Goal: Task Accomplishment & Management: Use online tool/utility

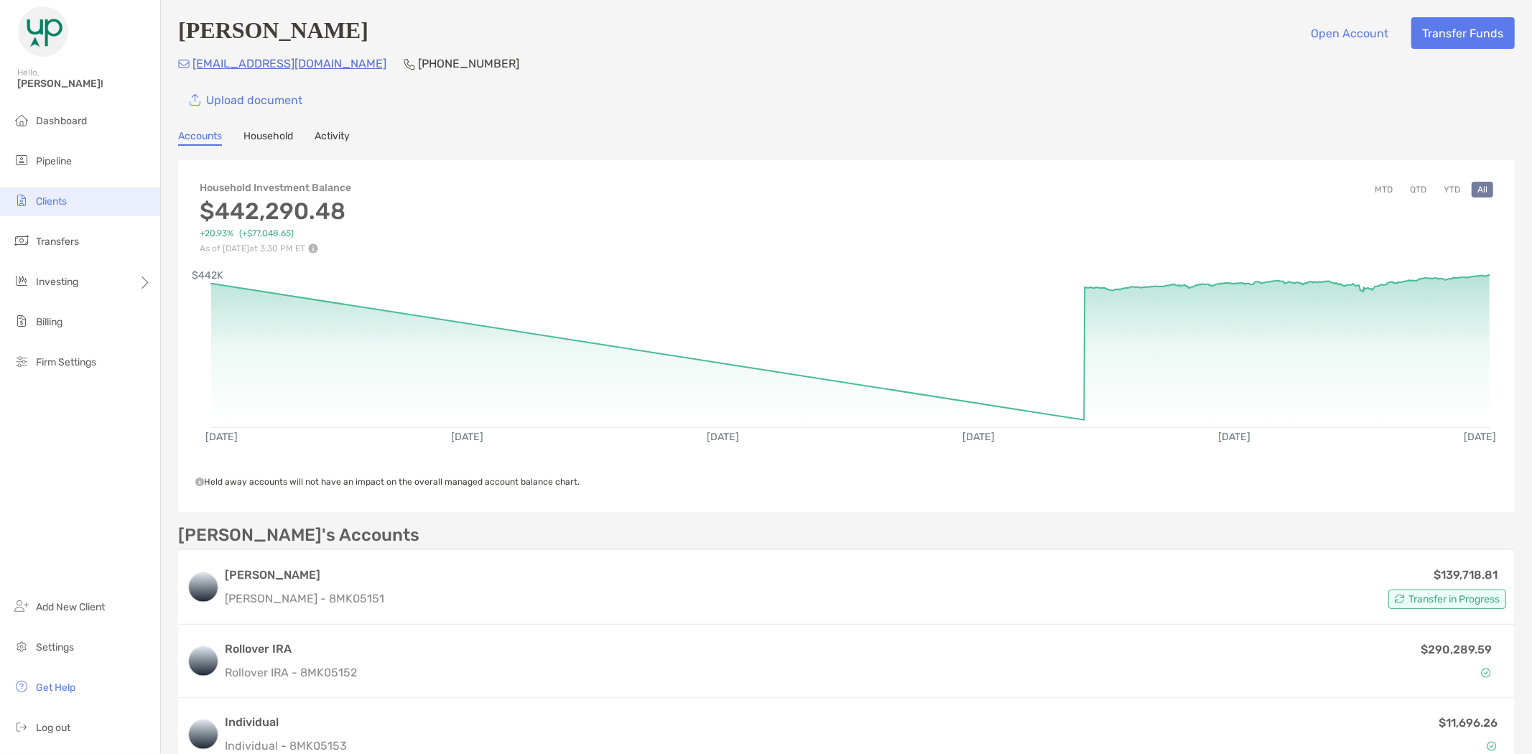
click at [69, 198] on li "Clients" at bounding box center [80, 201] width 160 height 29
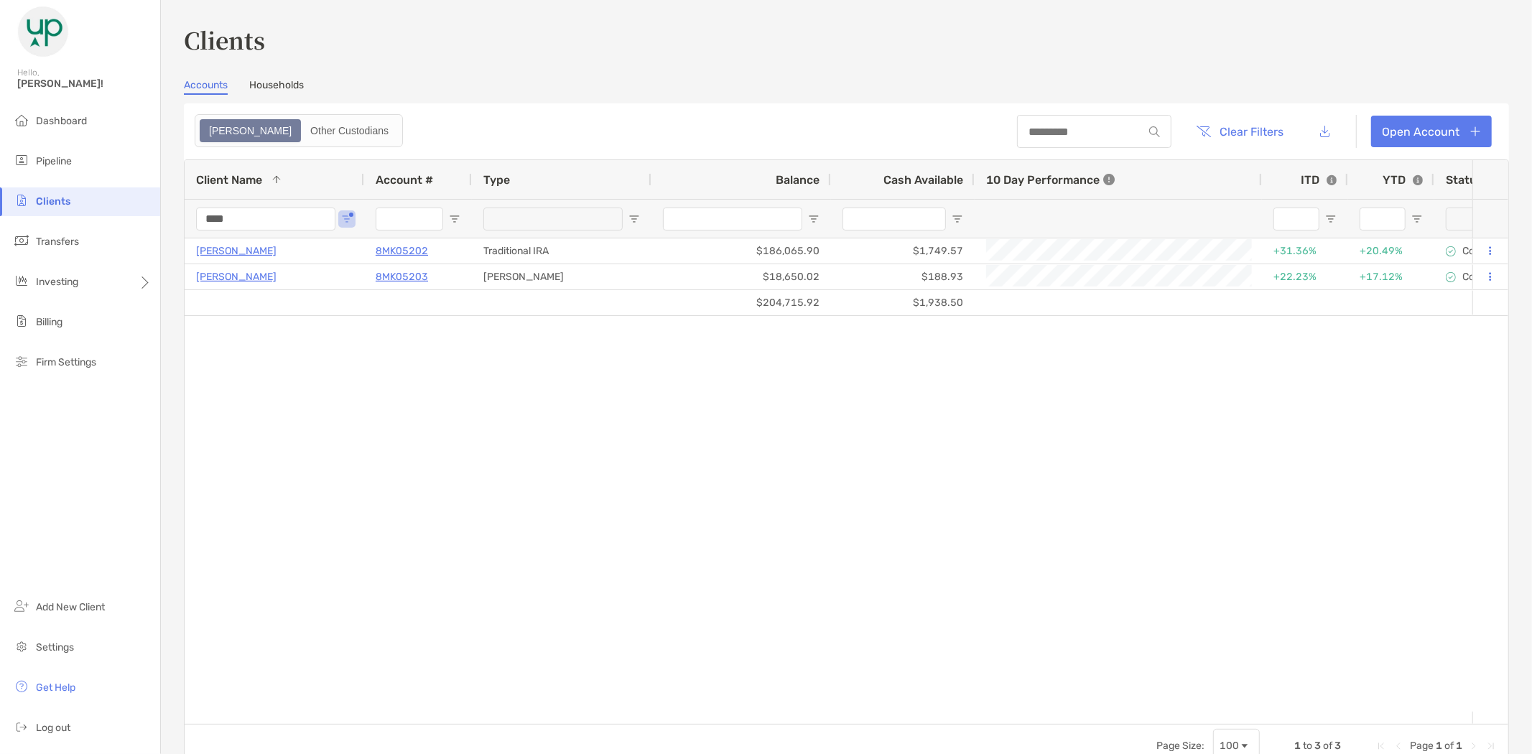
drag, startPoint x: 228, startPoint y: 218, endPoint x: 181, endPoint y: 217, distance: 47.4
click at [181, 217] on div "Clients Accounts Households Zoe Other Custodians Clear Filters Open Account 1 t…" at bounding box center [846, 377] width 1371 height 754
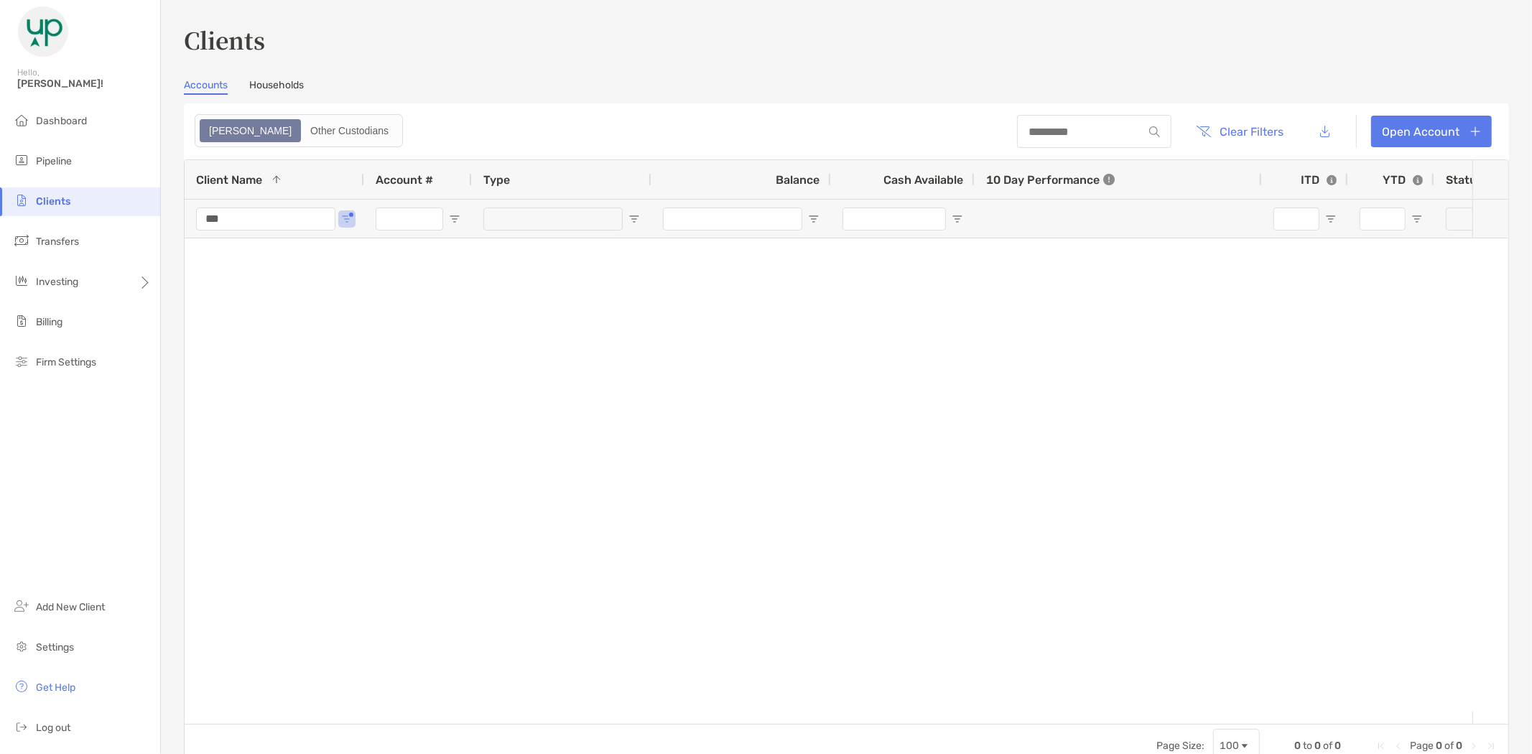
drag, startPoint x: 236, startPoint y: 220, endPoint x: 169, endPoint y: 220, distance: 66.8
click at [177, 215] on div "Clients Accounts Households Zoe Other Custodians Clear Filters Open Account 0 t…" at bounding box center [846, 377] width 1371 height 754
drag, startPoint x: 268, startPoint y: 218, endPoint x: 152, endPoint y: 188, distance: 120.2
click at [154, 214] on div "Clients Hello, [PERSON_NAME]! Dashboard Pipeline Clients Transfers Investing Bi…" at bounding box center [766, 377] width 1532 height 754
type input "****"
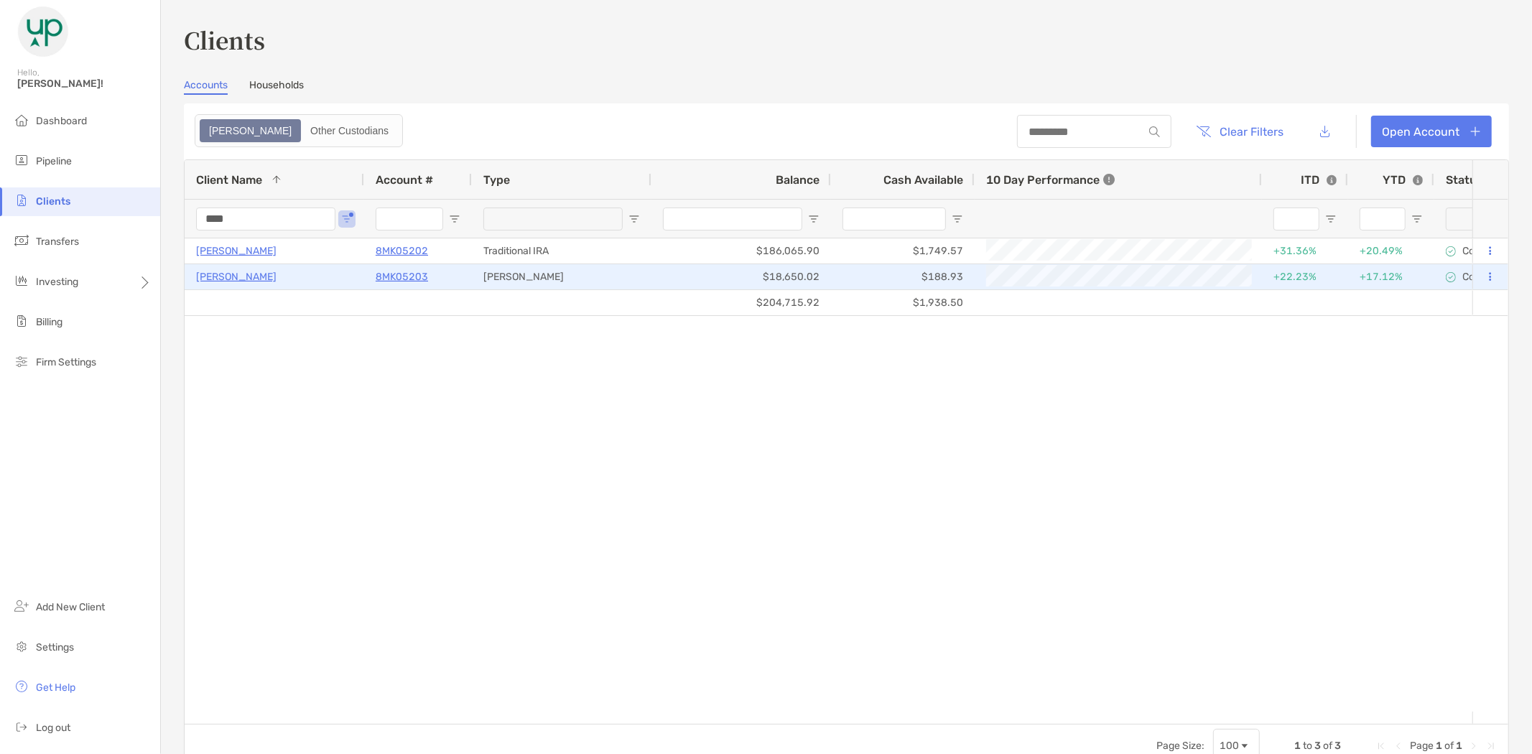
click at [225, 276] on p "[PERSON_NAME]" at bounding box center [236, 277] width 80 height 18
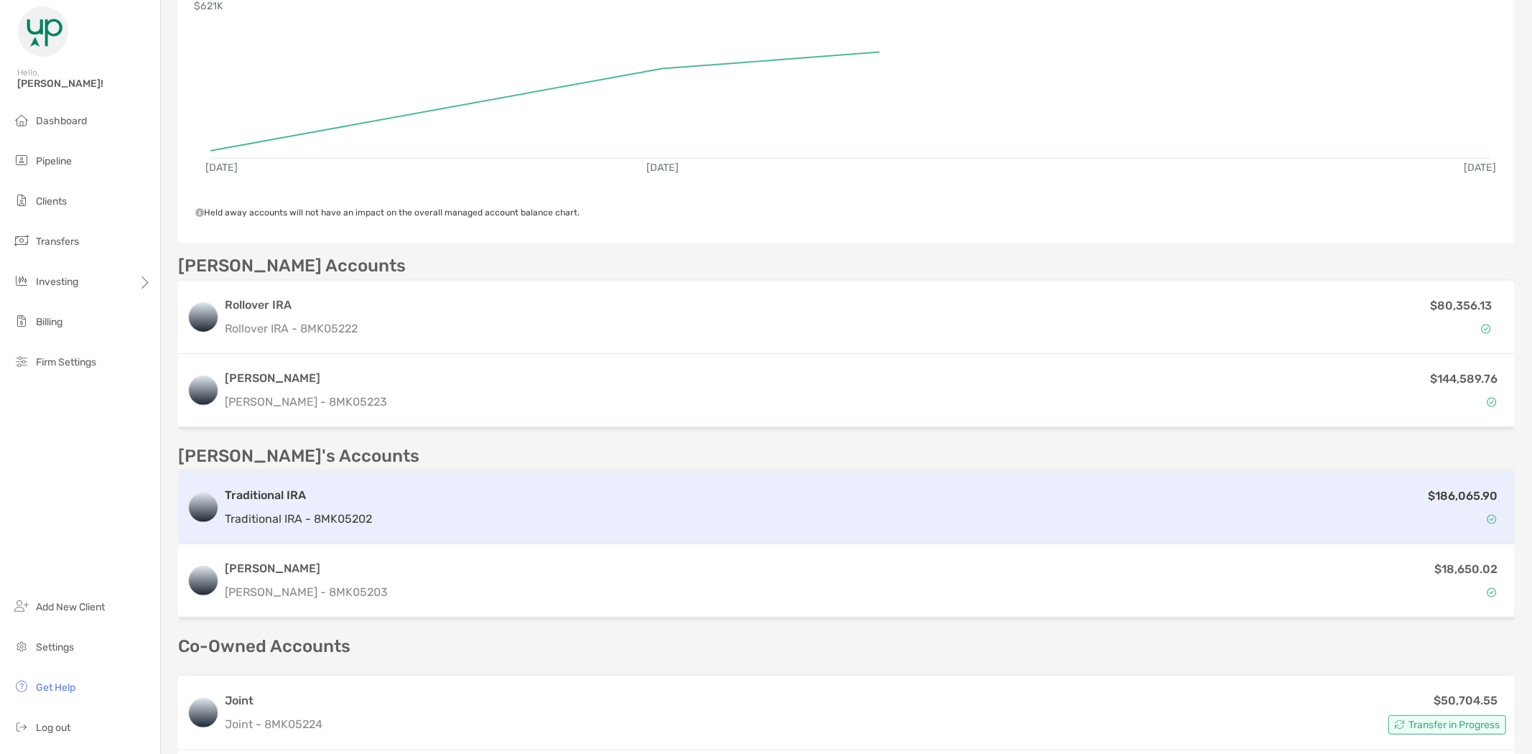
scroll to position [399, 0]
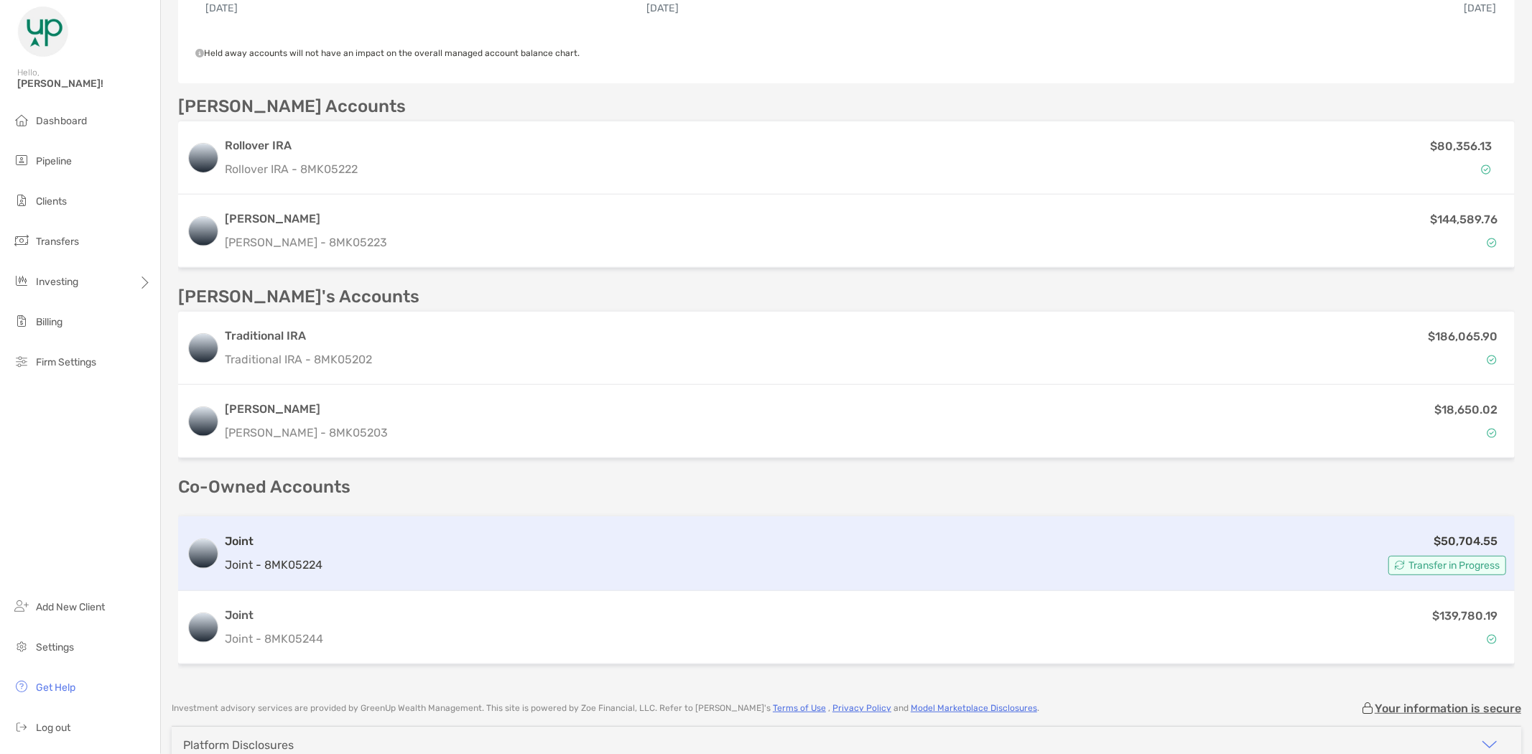
click at [353, 557] on div "$50,704.55 Transfer in Progress" at bounding box center [917, 553] width 1178 height 43
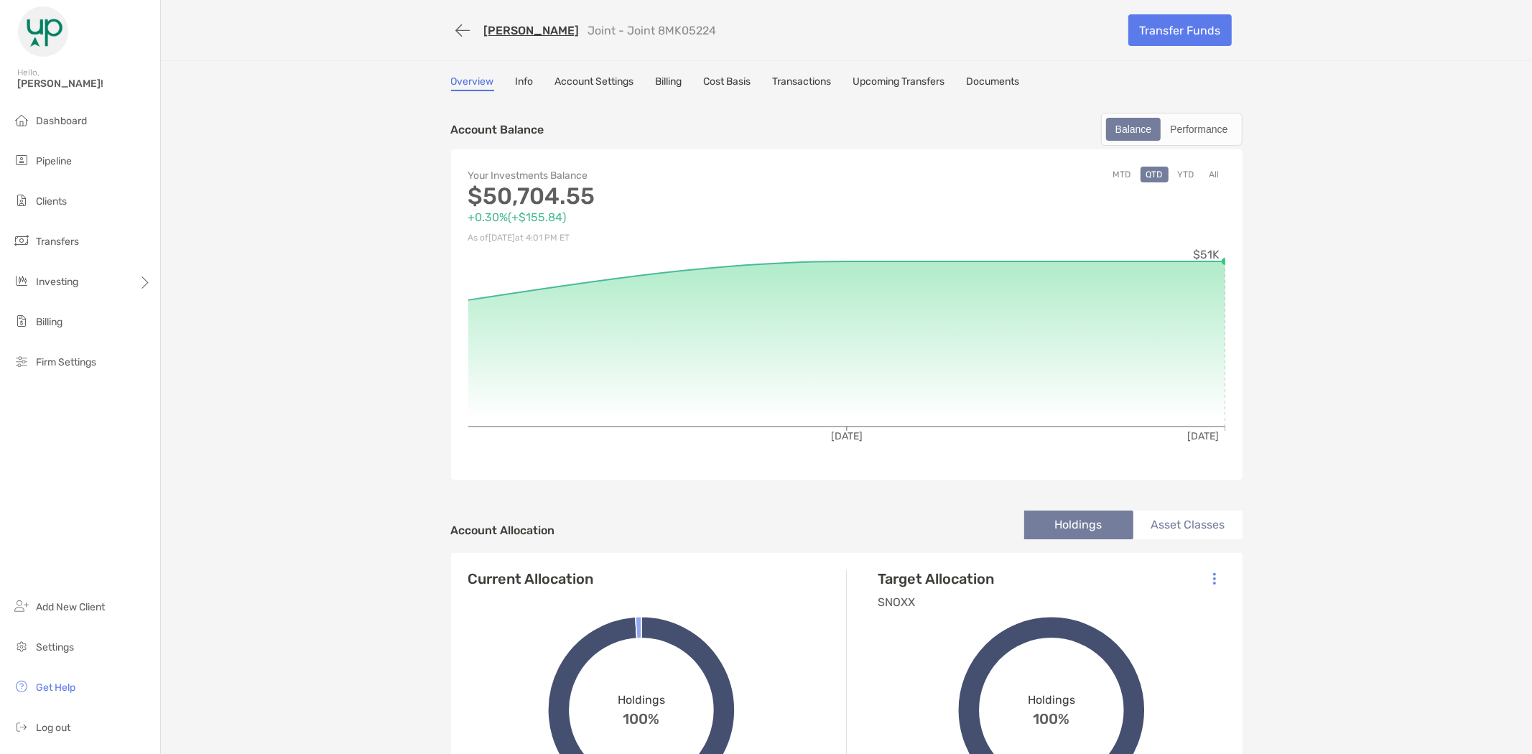
click at [801, 81] on link "Transactions" at bounding box center [802, 83] width 59 height 16
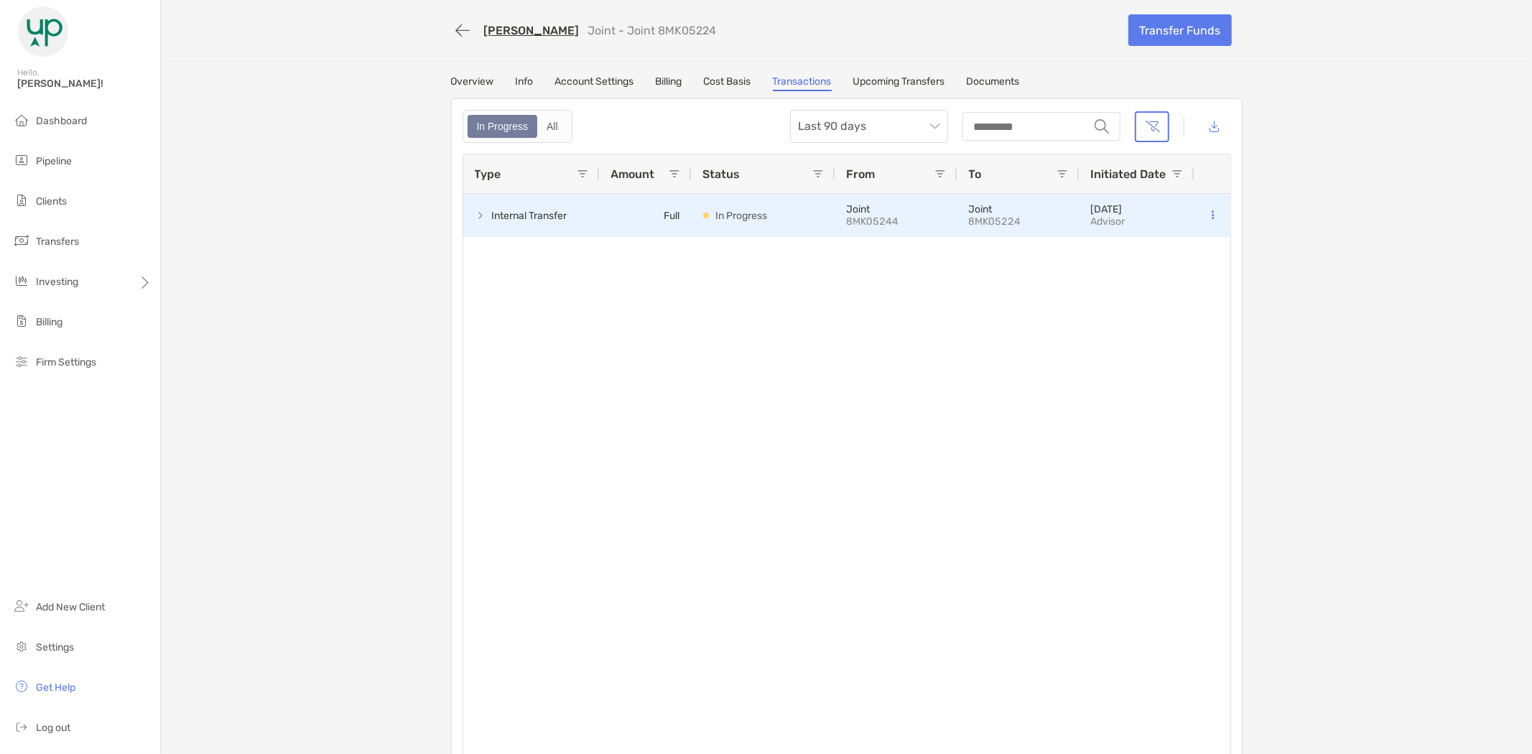
click at [476, 215] on span at bounding box center [480, 215] width 11 height 11
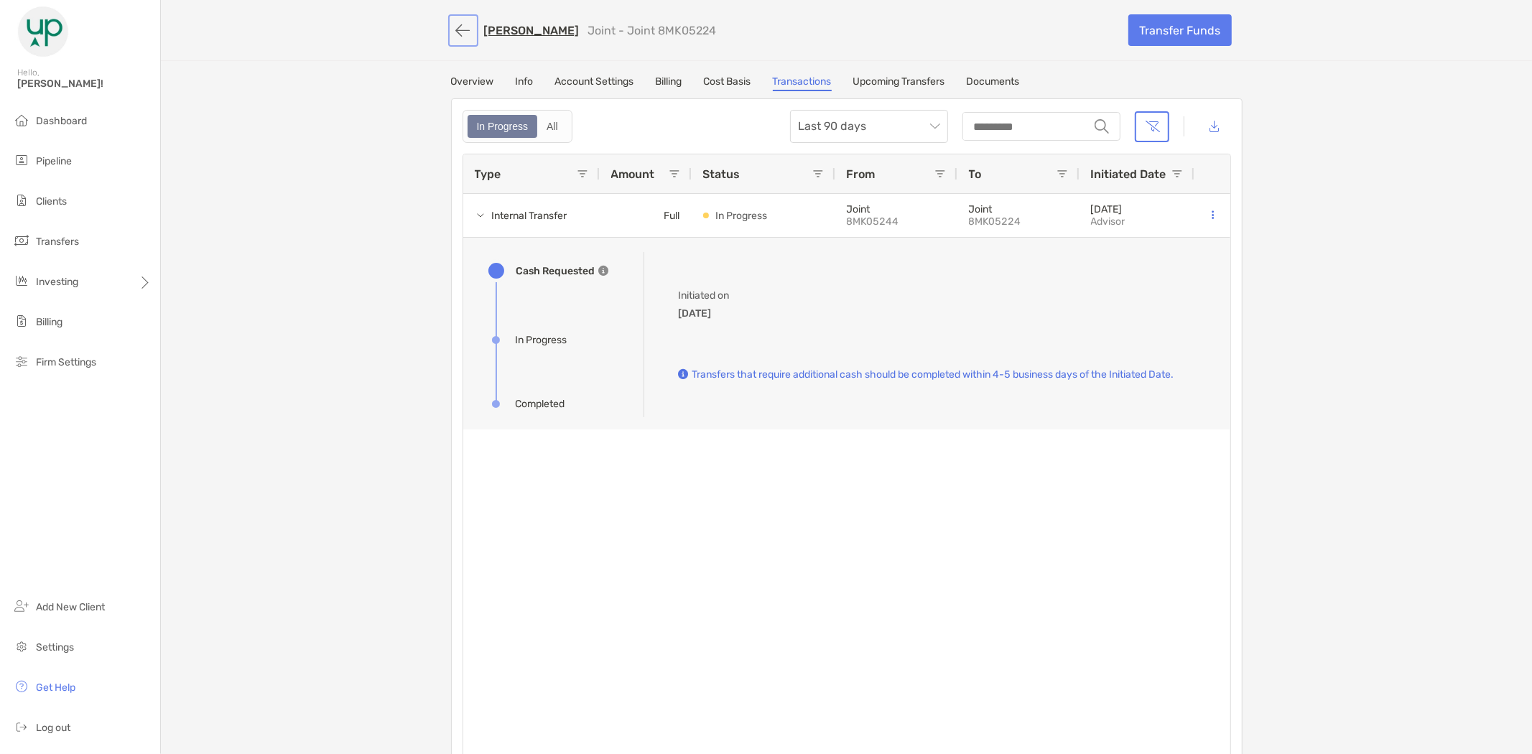
click at [451, 29] on button "button" at bounding box center [463, 30] width 24 height 27
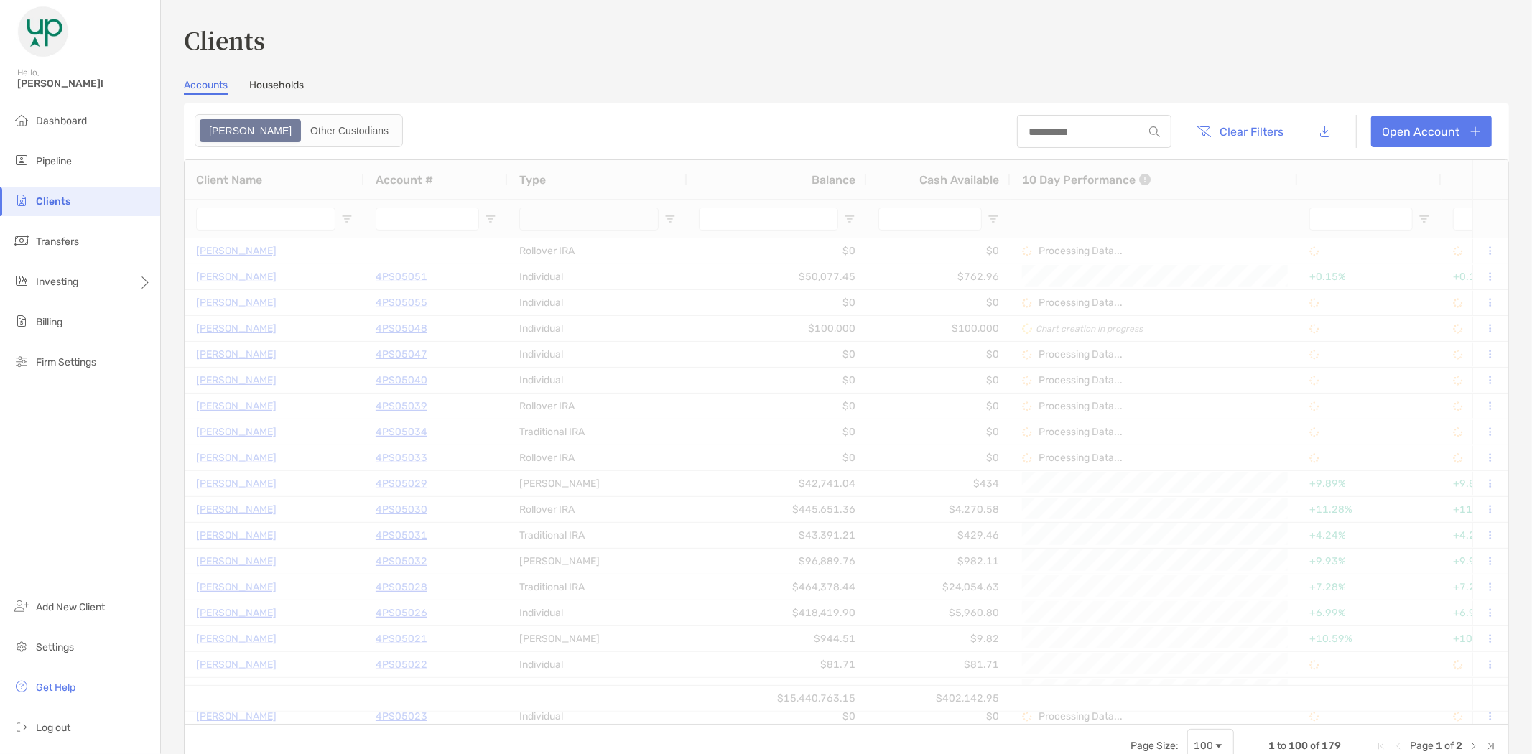
type input "****"
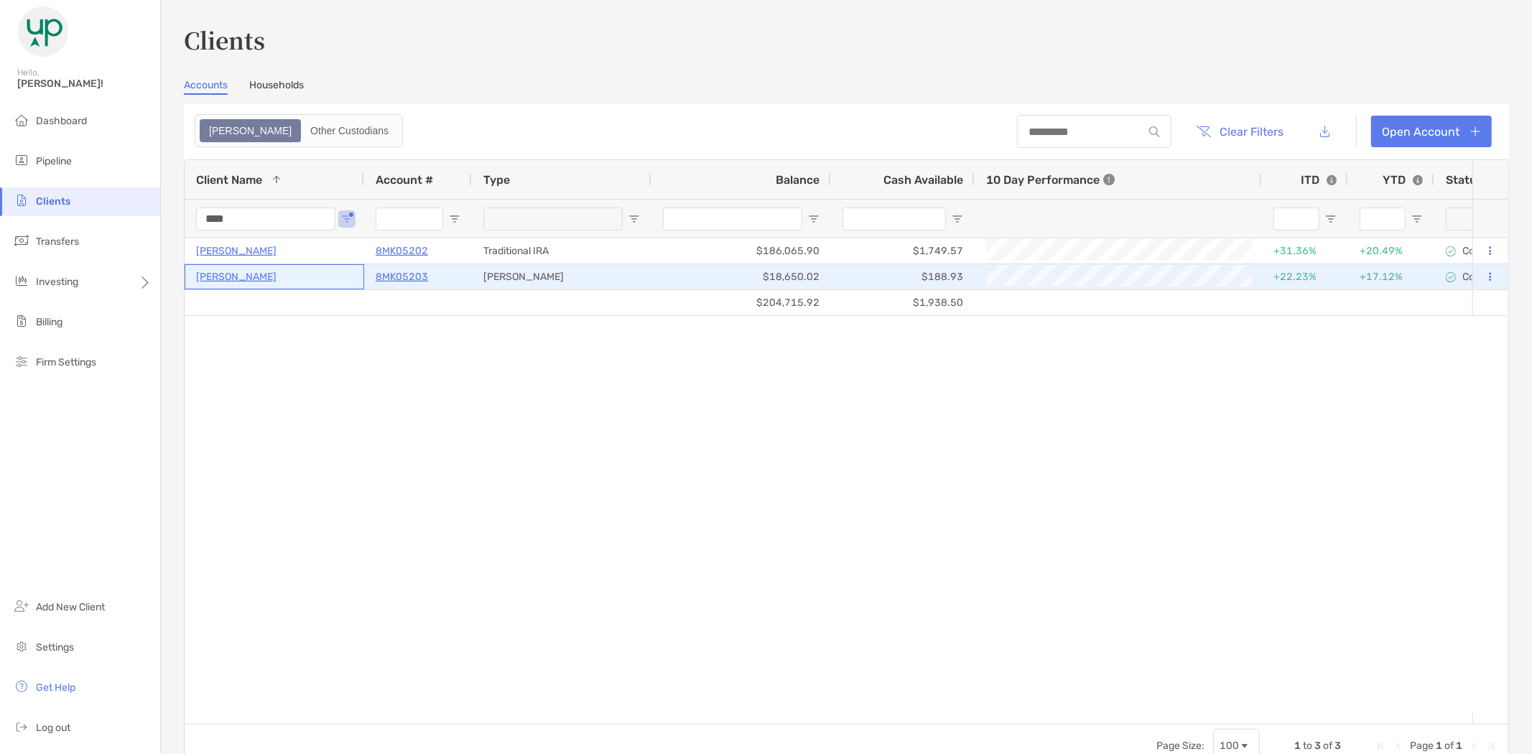
click at [220, 276] on p "[PERSON_NAME]" at bounding box center [236, 277] width 80 height 18
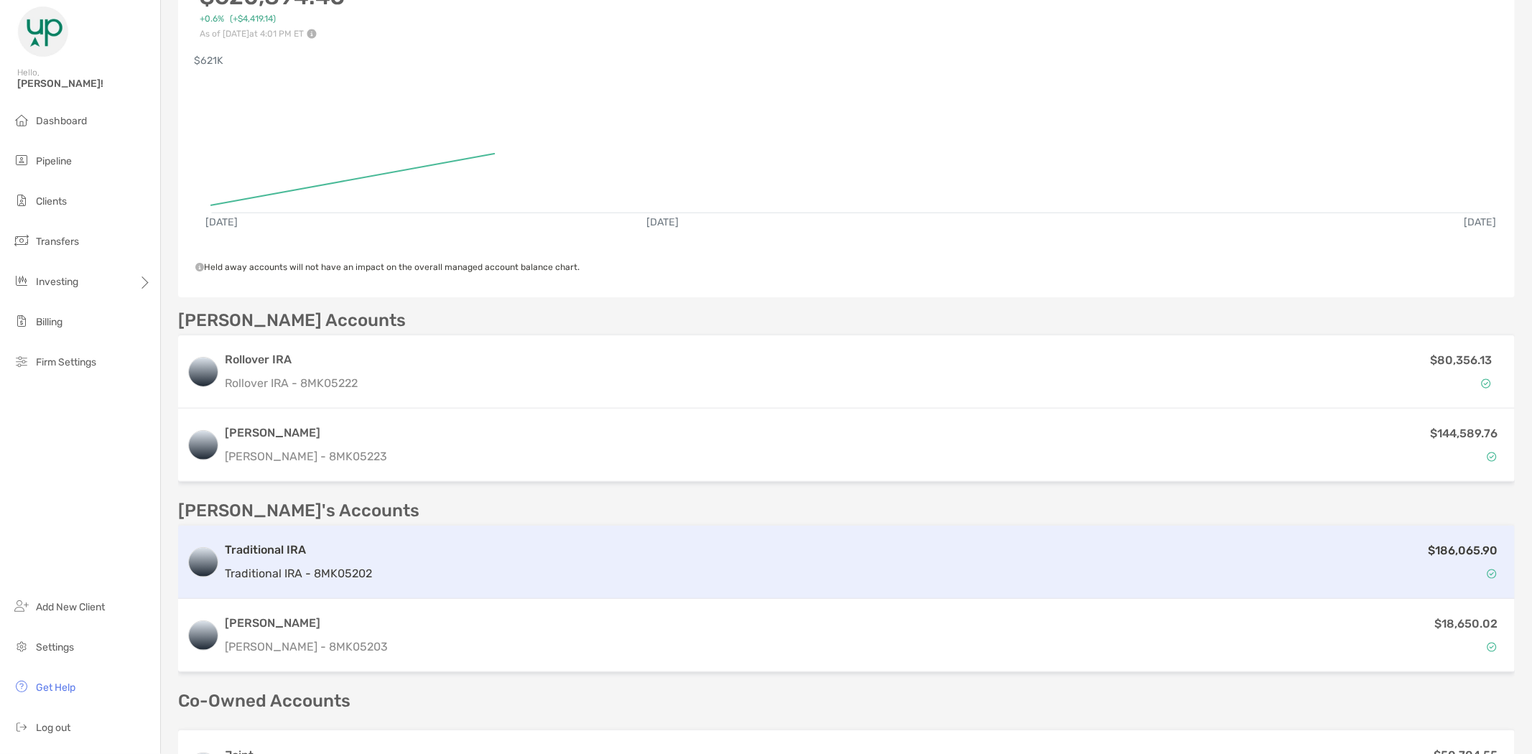
scroll to position [475, 0]
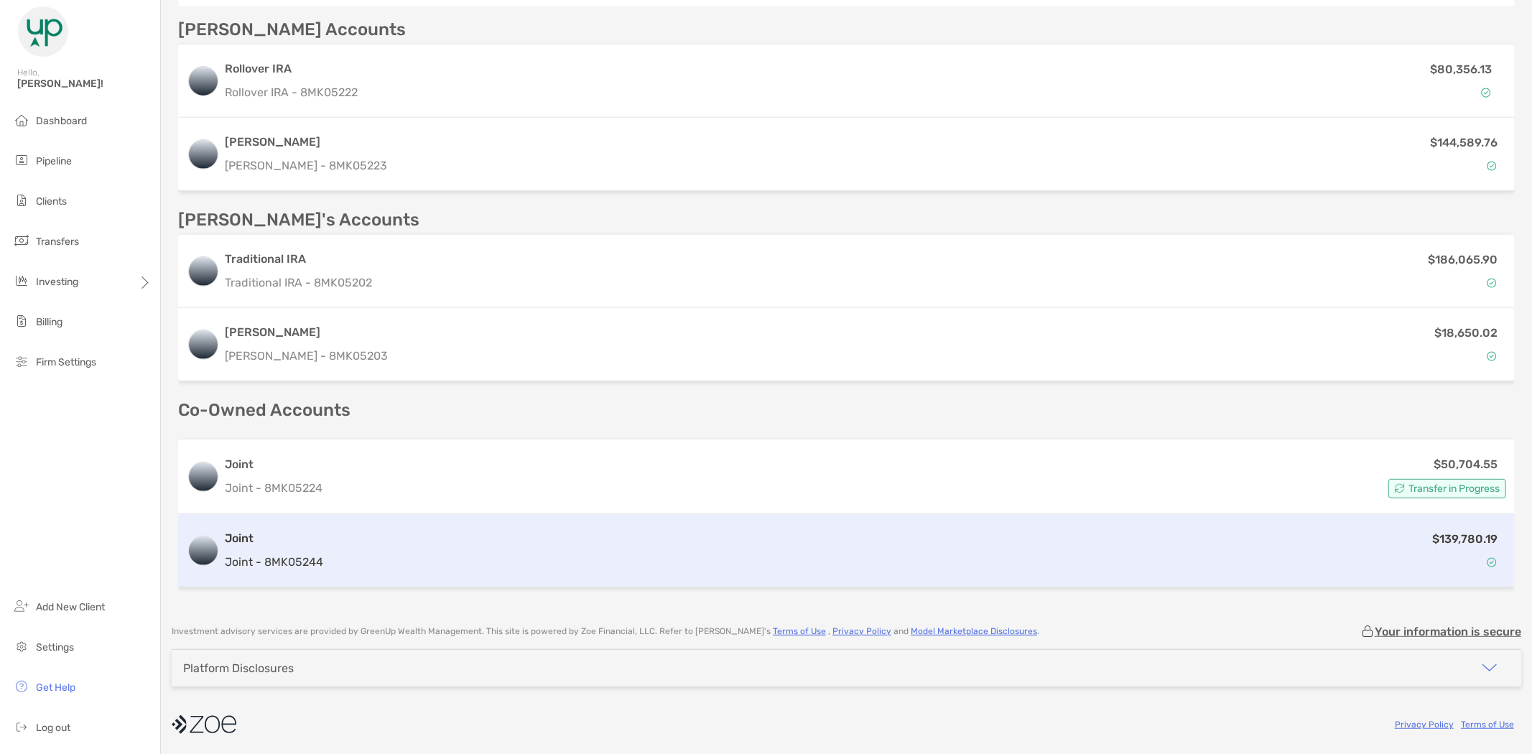
click at [368, 544] on div "$139,780.19" at bounding box center [917, 551] width 1177 height 42
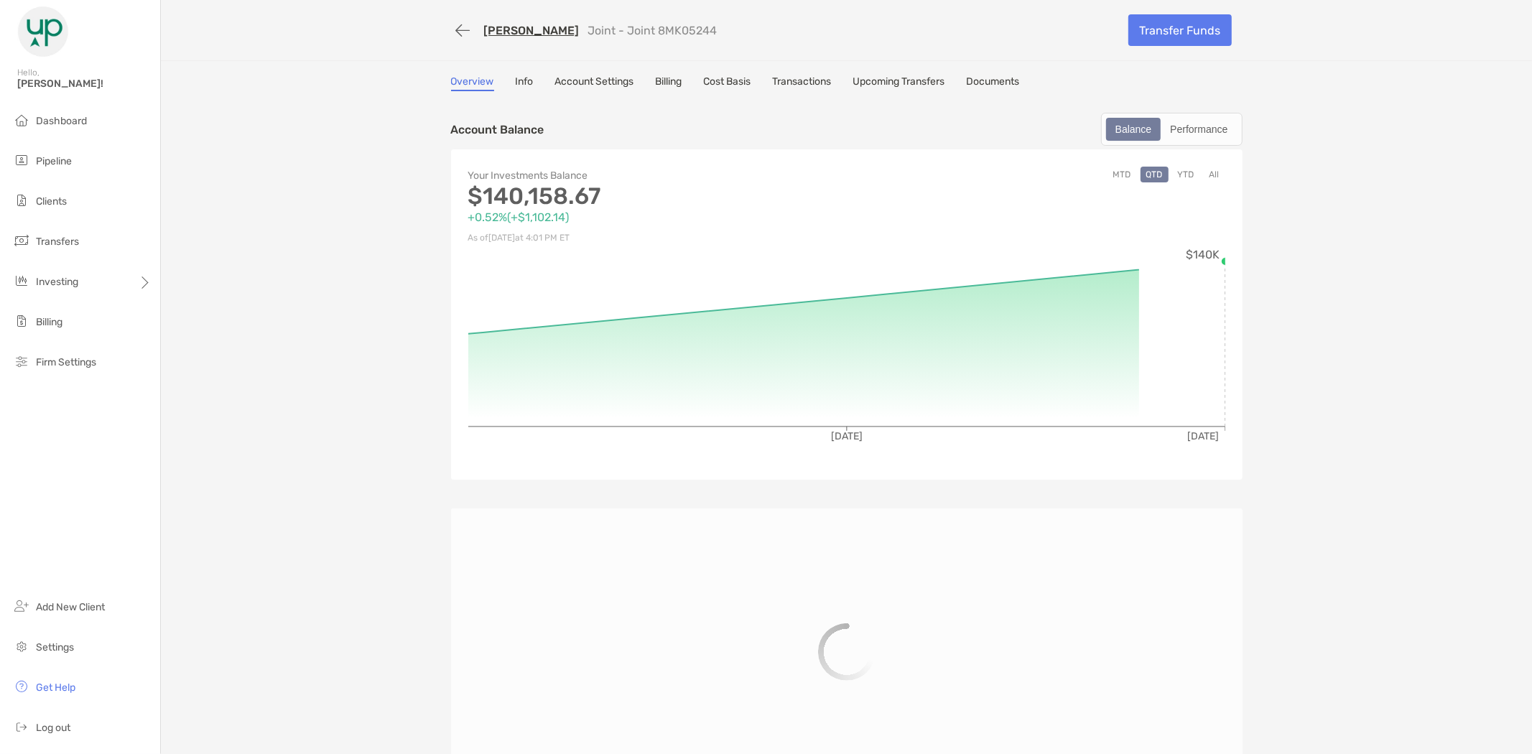
click at [799, 77] on link "Transactions" at bounding box center [802, 83] width 59 height 16
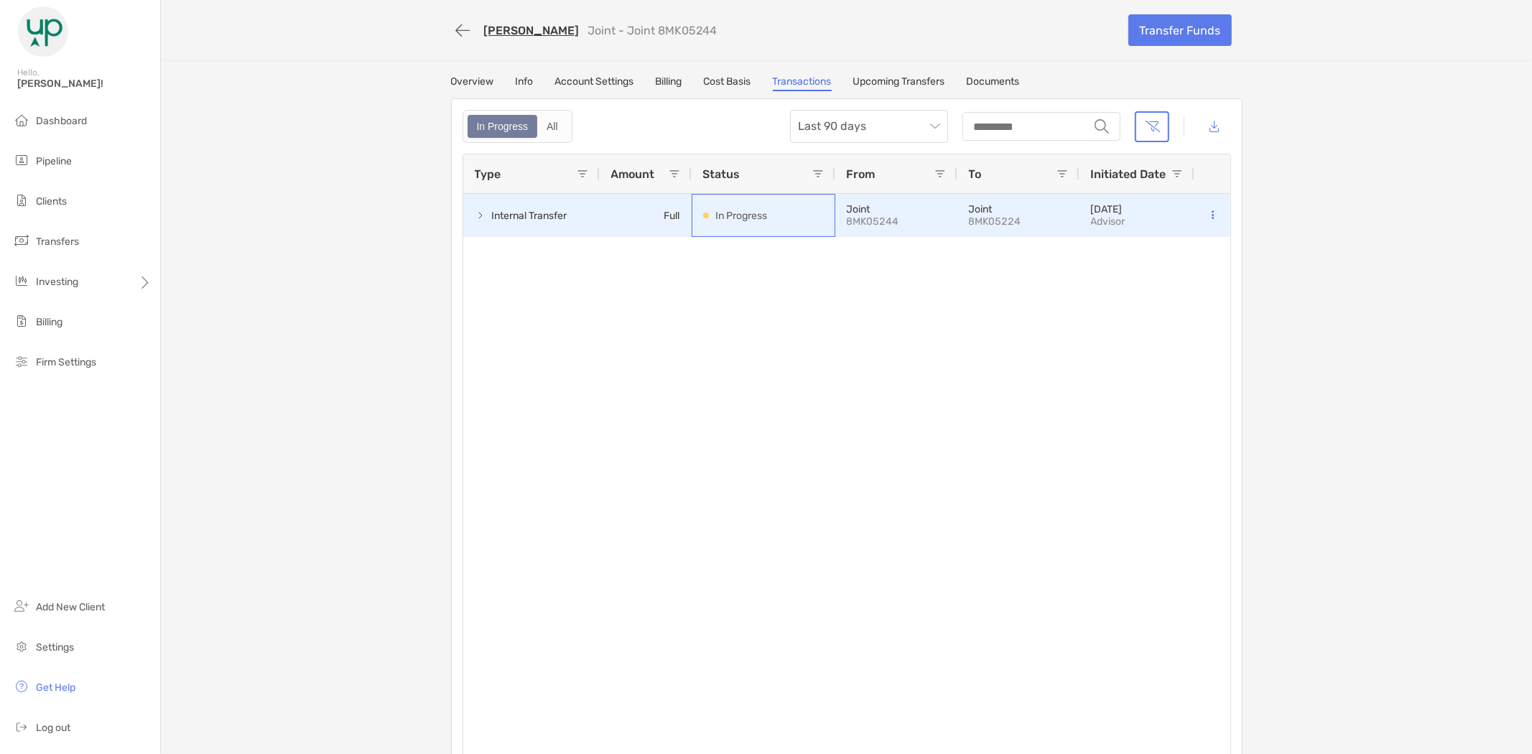
click at [758, 207] on p "In Progress" at bounding box center [742, 216] width 52 height 18
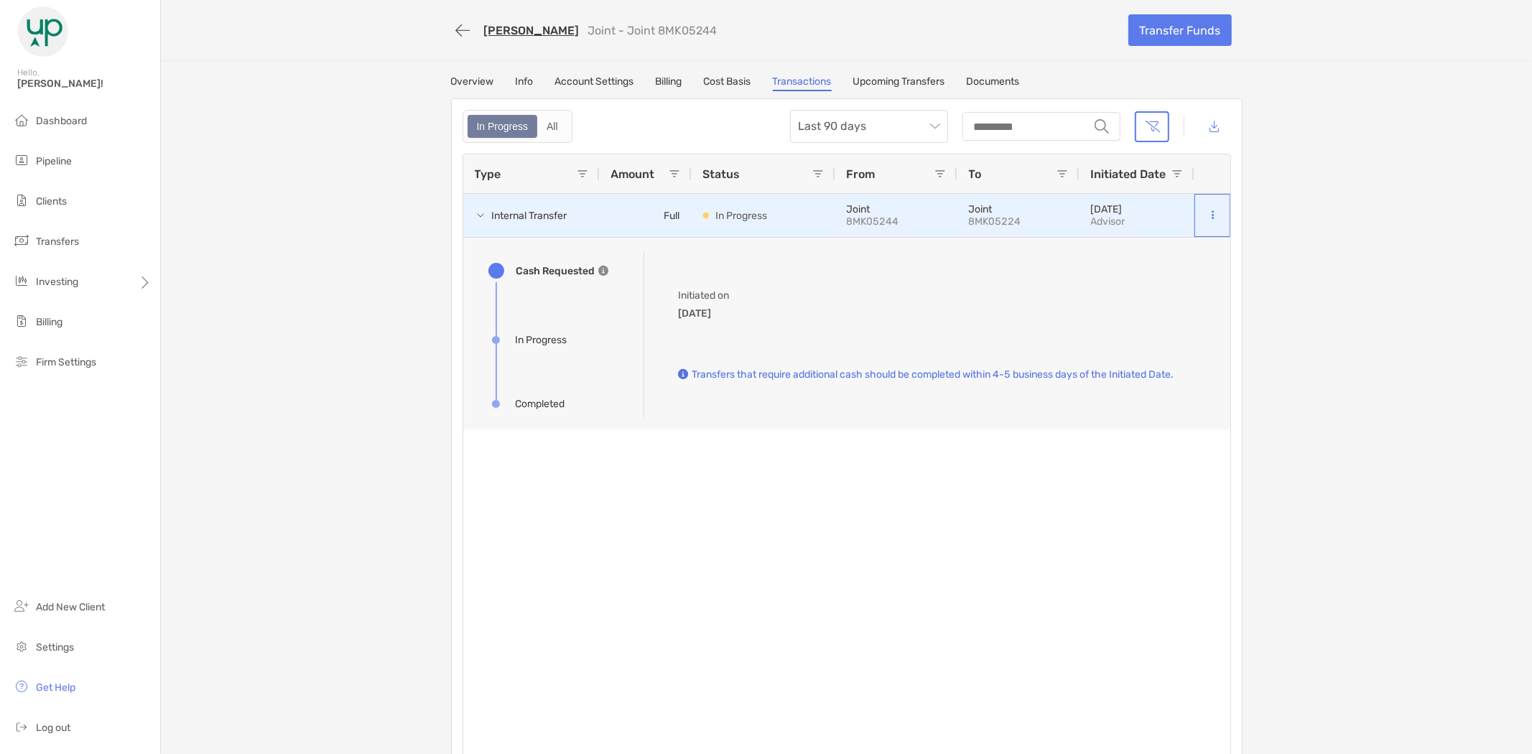
click at [1211, 212] on icon at bounding box center [1212, 214] width 2 height 9
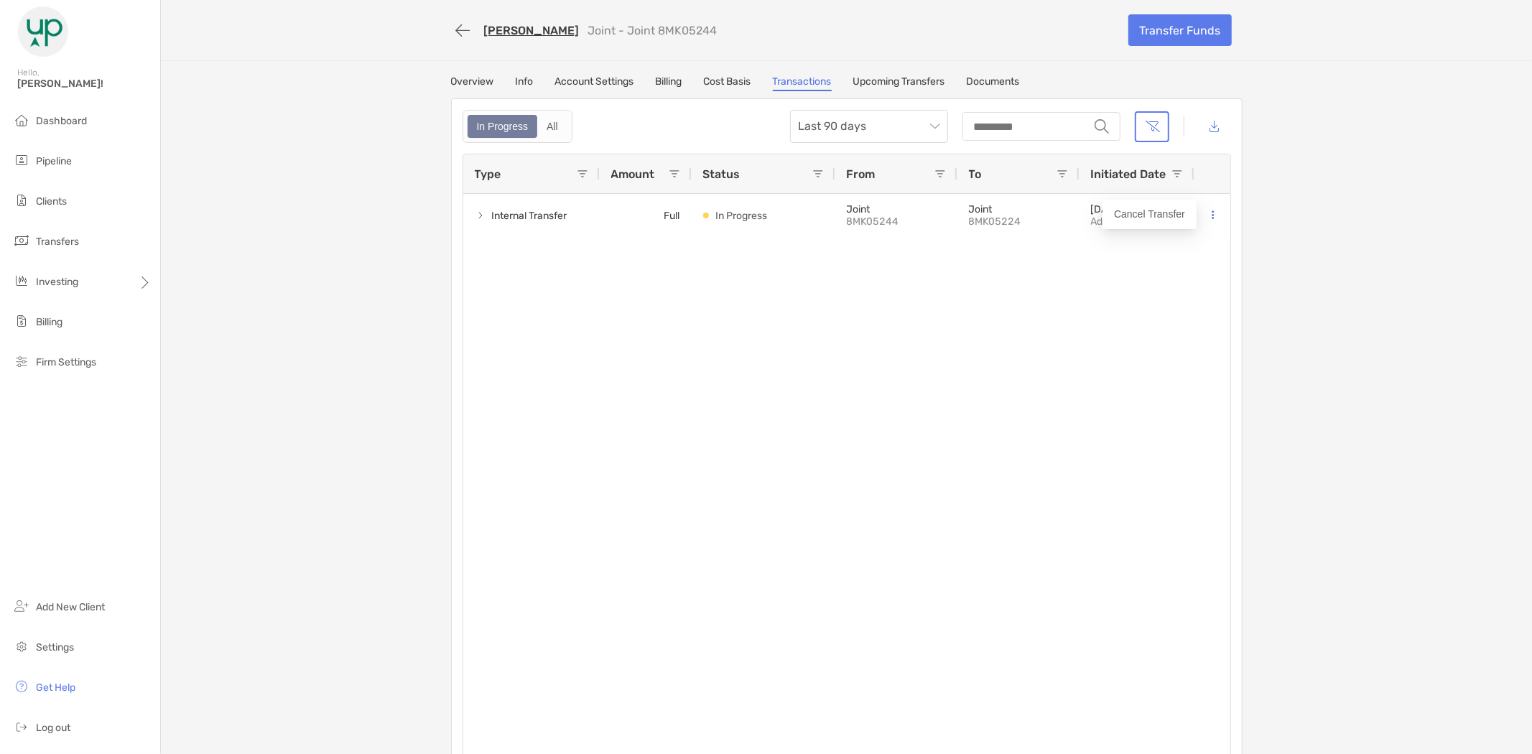
click at [1188, 264] on div "Internal Transfer Full In Progress Joint 8MK05244 Joint 8MK05224 [DATE] Advisor" at bounding box center [846, 478] width 767 height 569
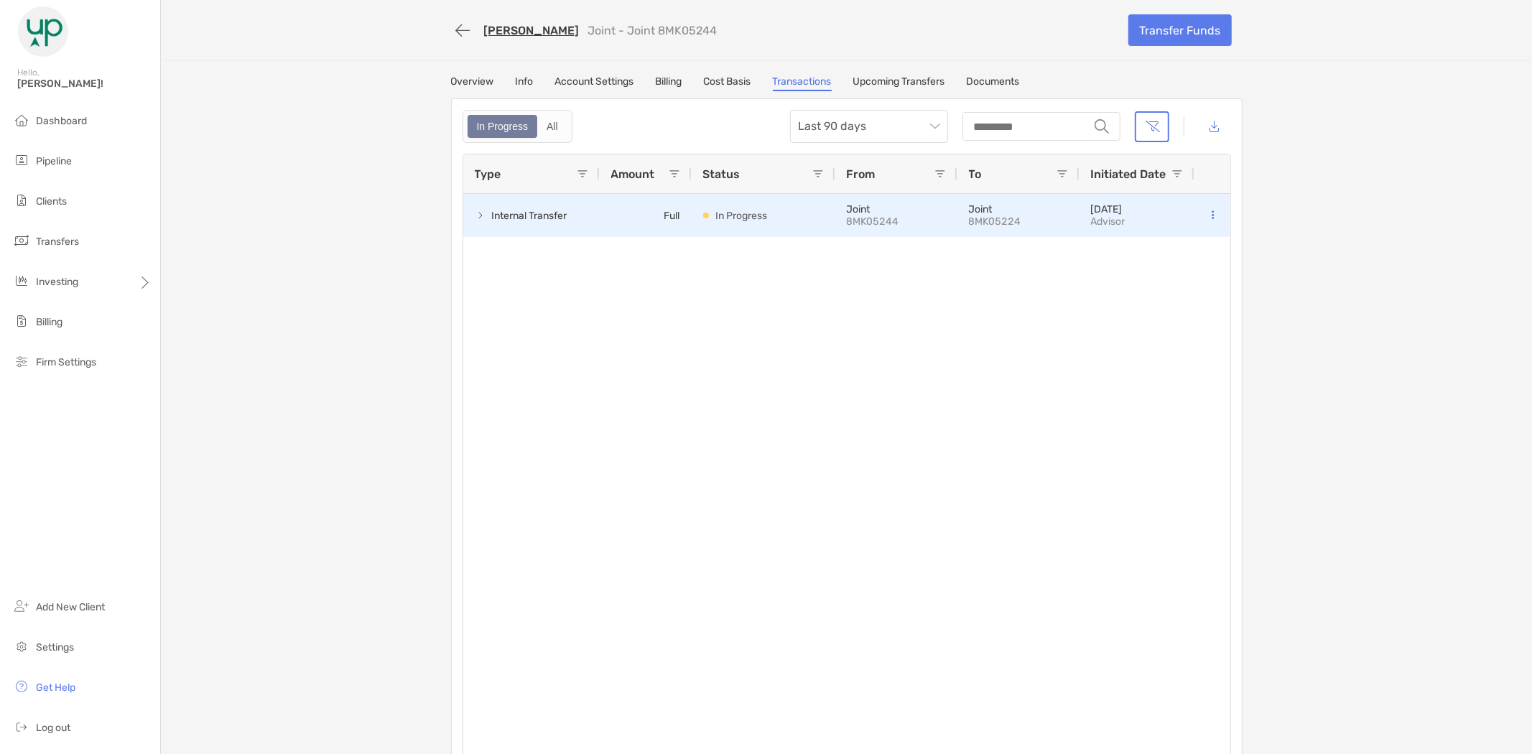
click at [475, 215] on span at bounding box center [480, 215] width 11 height 11
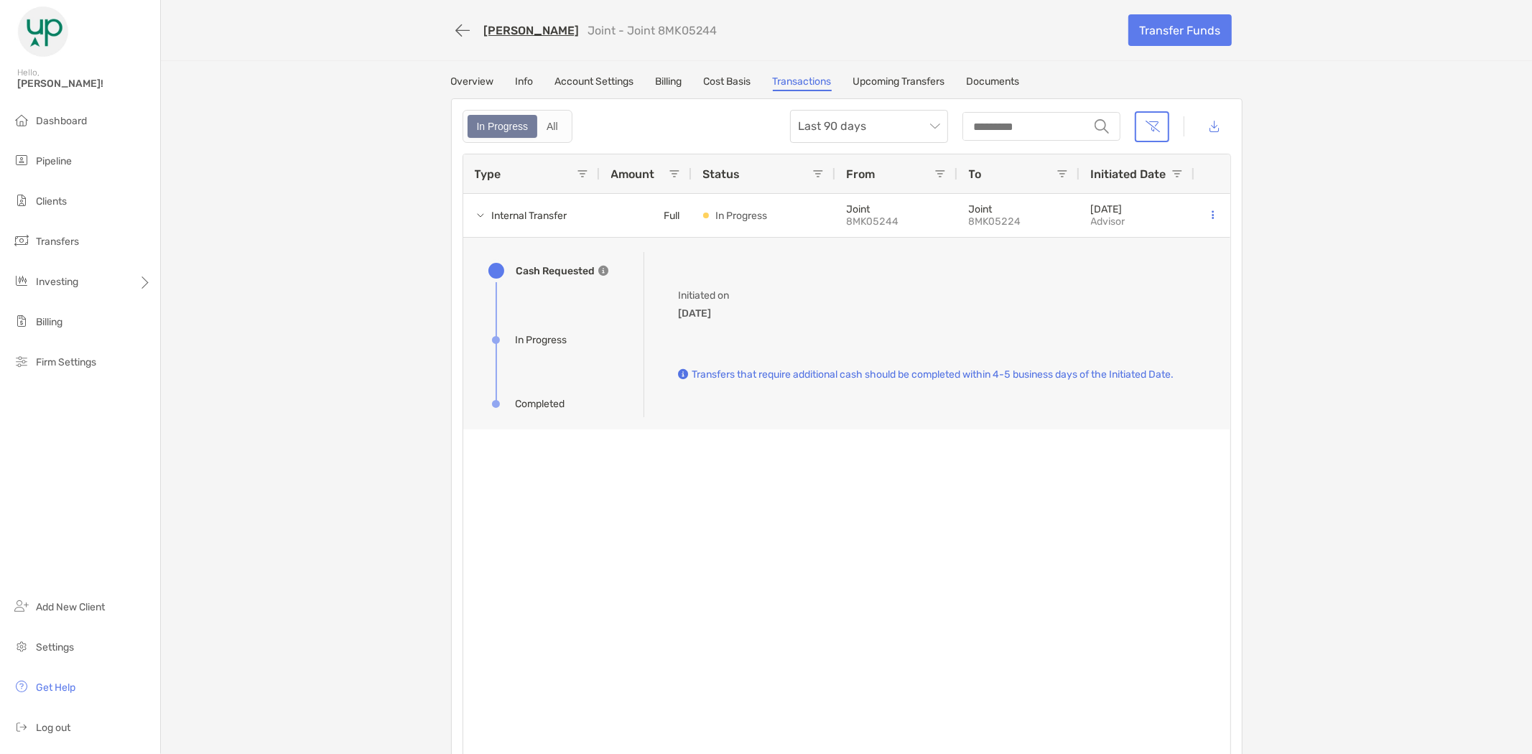
click at [1272, 290] on div "[PERSON_NAME] Joint - Joint 8MK05244 Transfer Funds Overview Info Account Setti…" at bounding box center [846, 388] width 1371 height 776
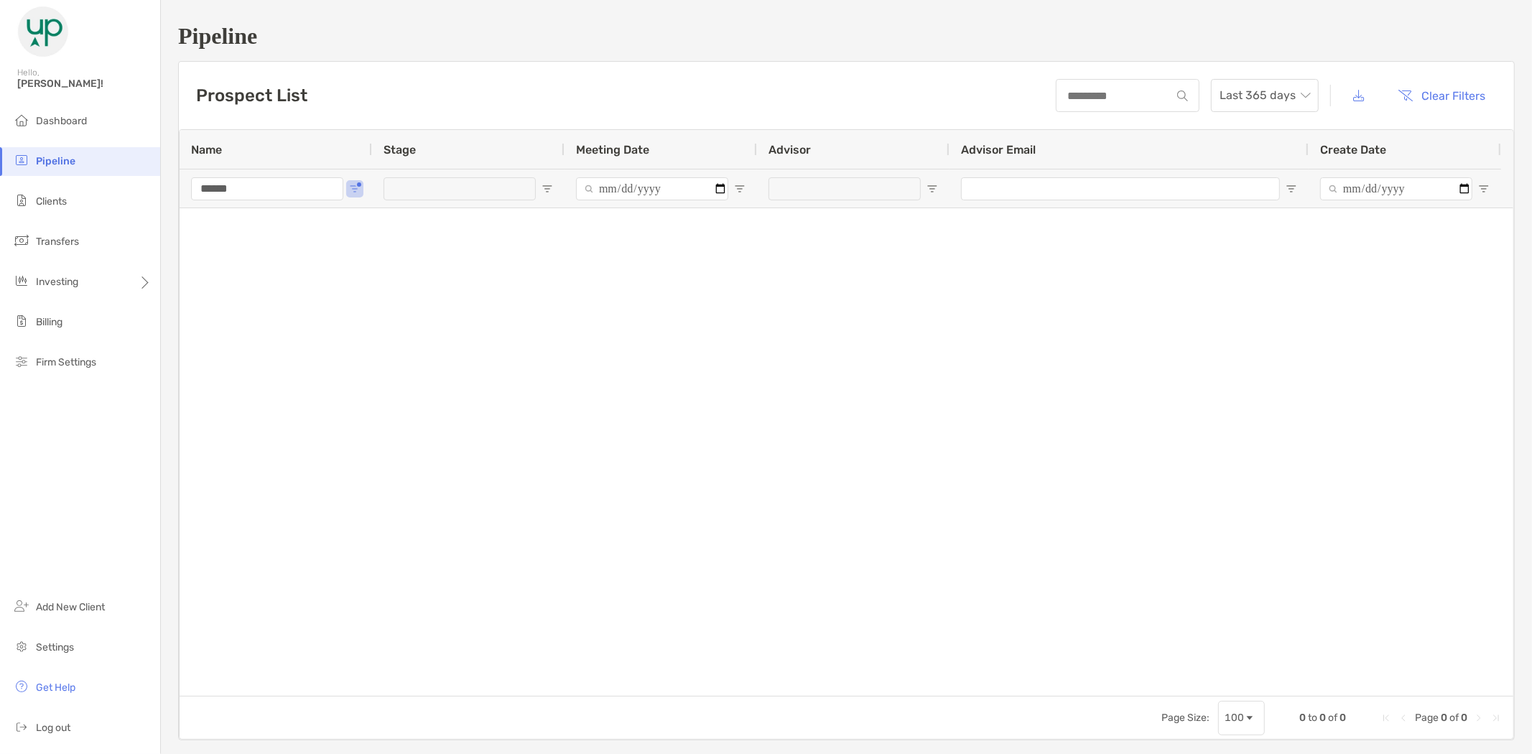
click at [238, 192] on input "******" at bounding box center [267, 188] width 152 height 23
drag, startPoint x: 250, startPoint y: 190, endPoint x: 181, endPoint y: 190, distance: 68.9
click at [181, 190] on div "******" at bounding box center [276, 188] width 192 height 39
type input "****"
click at [70, 203] on li "Clients" at bounding box center [80, 201] width 160 height 29
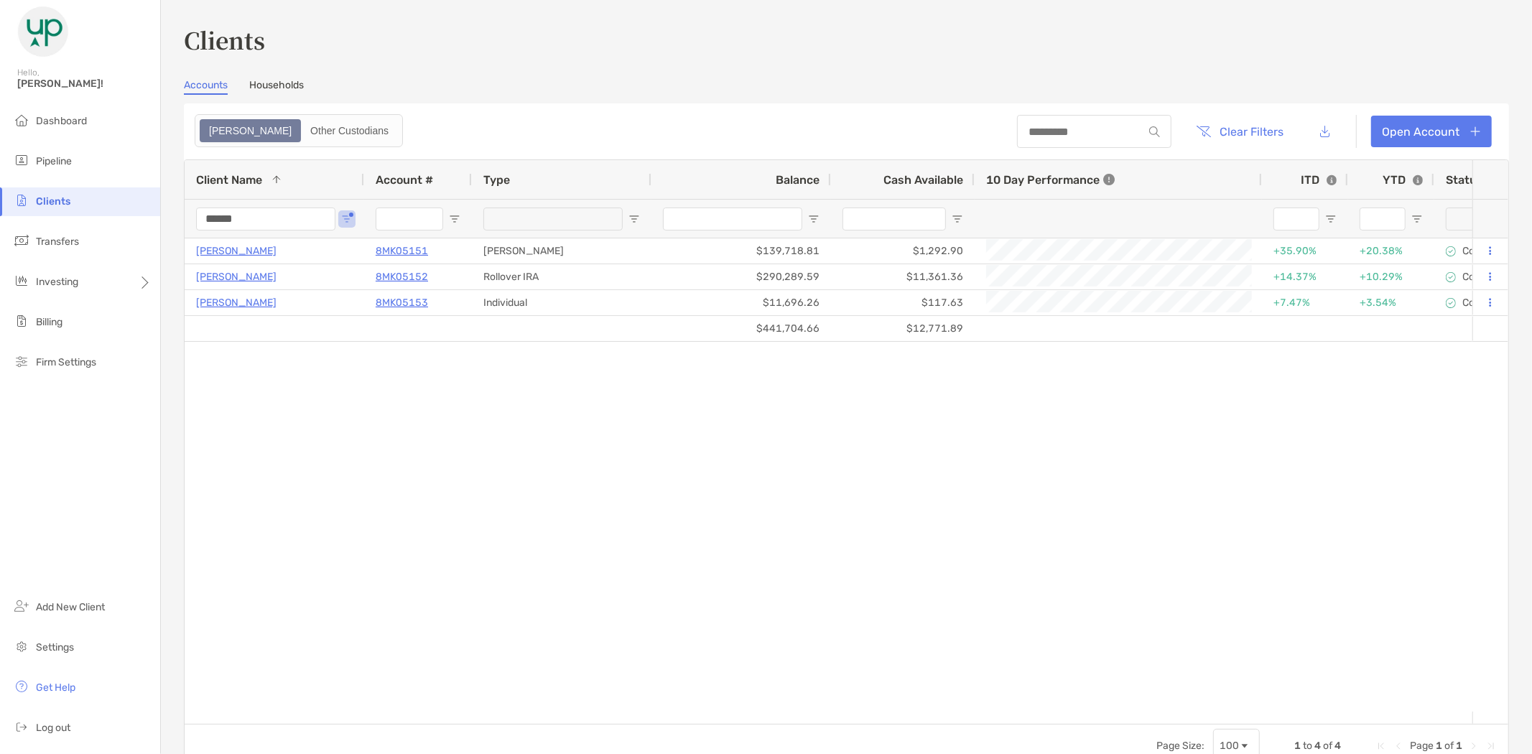
drag, startPoint x: 248, startPoint y: 220, endPoint x: 184, endPoint y: 207, distance: 65.2
click at [190, 218] on div "******" at bounding box center [275, 218] width 180 height 39
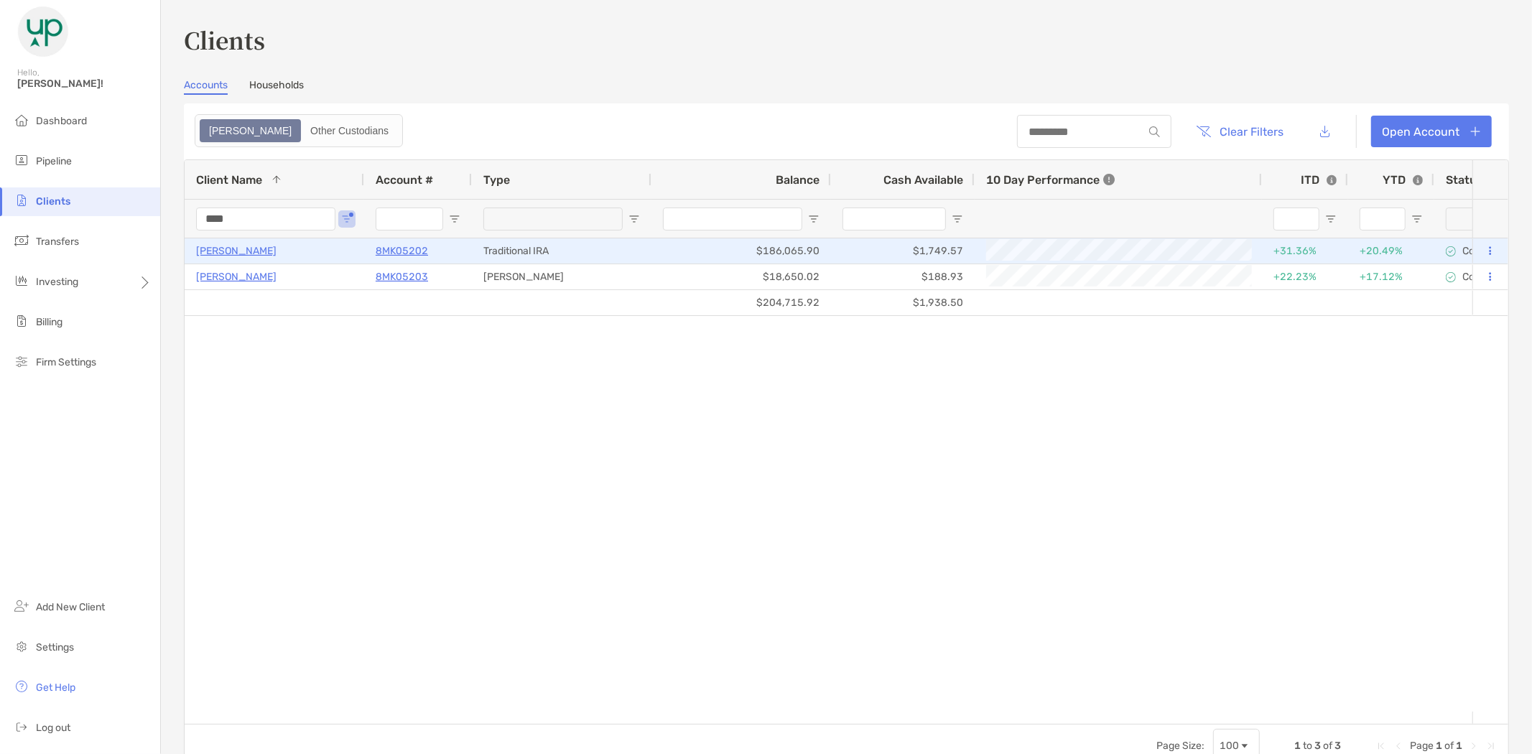
type input "****"
click at [233, 251] on p "[PERSON_NAME]" at bounding box center [236, 251] width 80 height 18
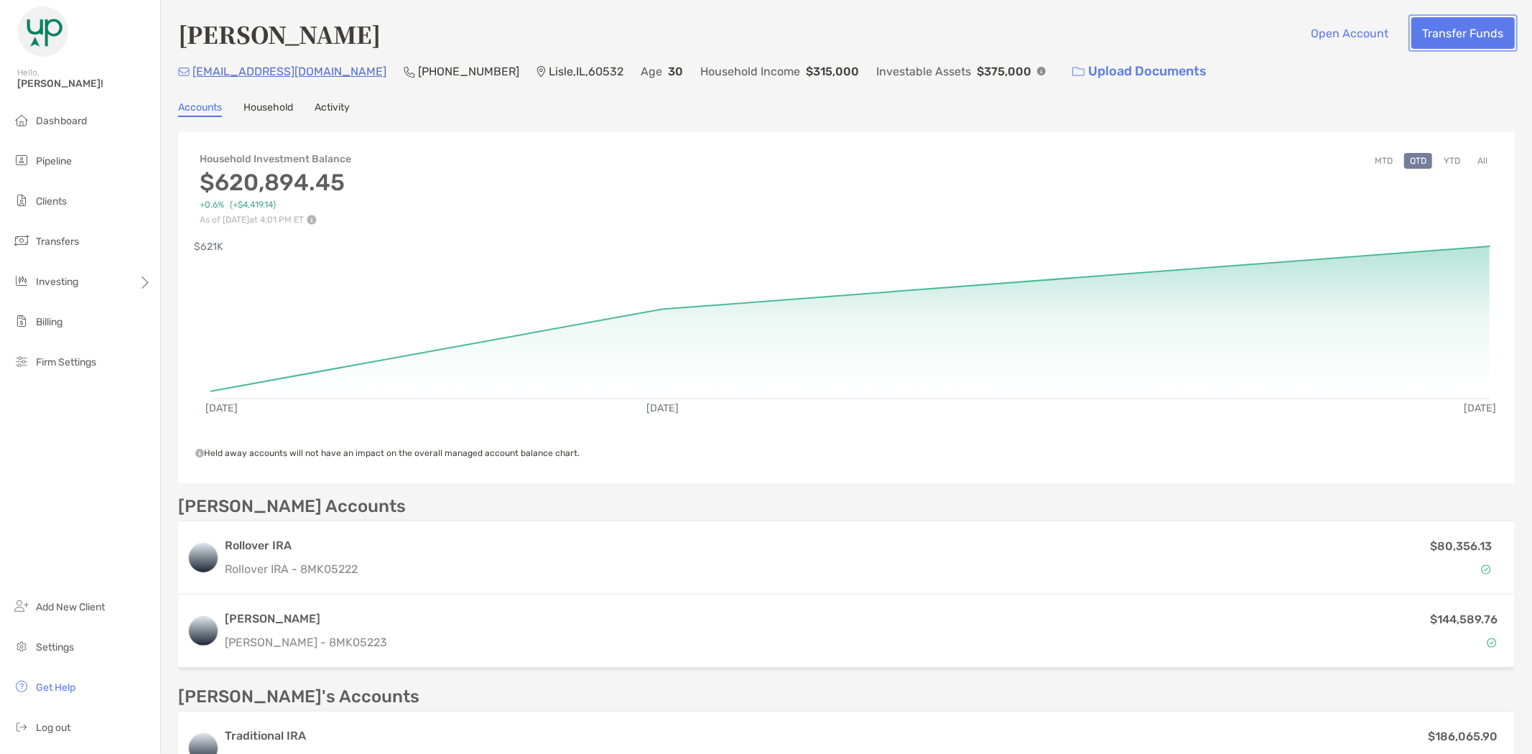
click at [1451, 27] on button "Transfer Funds" at bounding box center [1462, 33] width 103 height 32
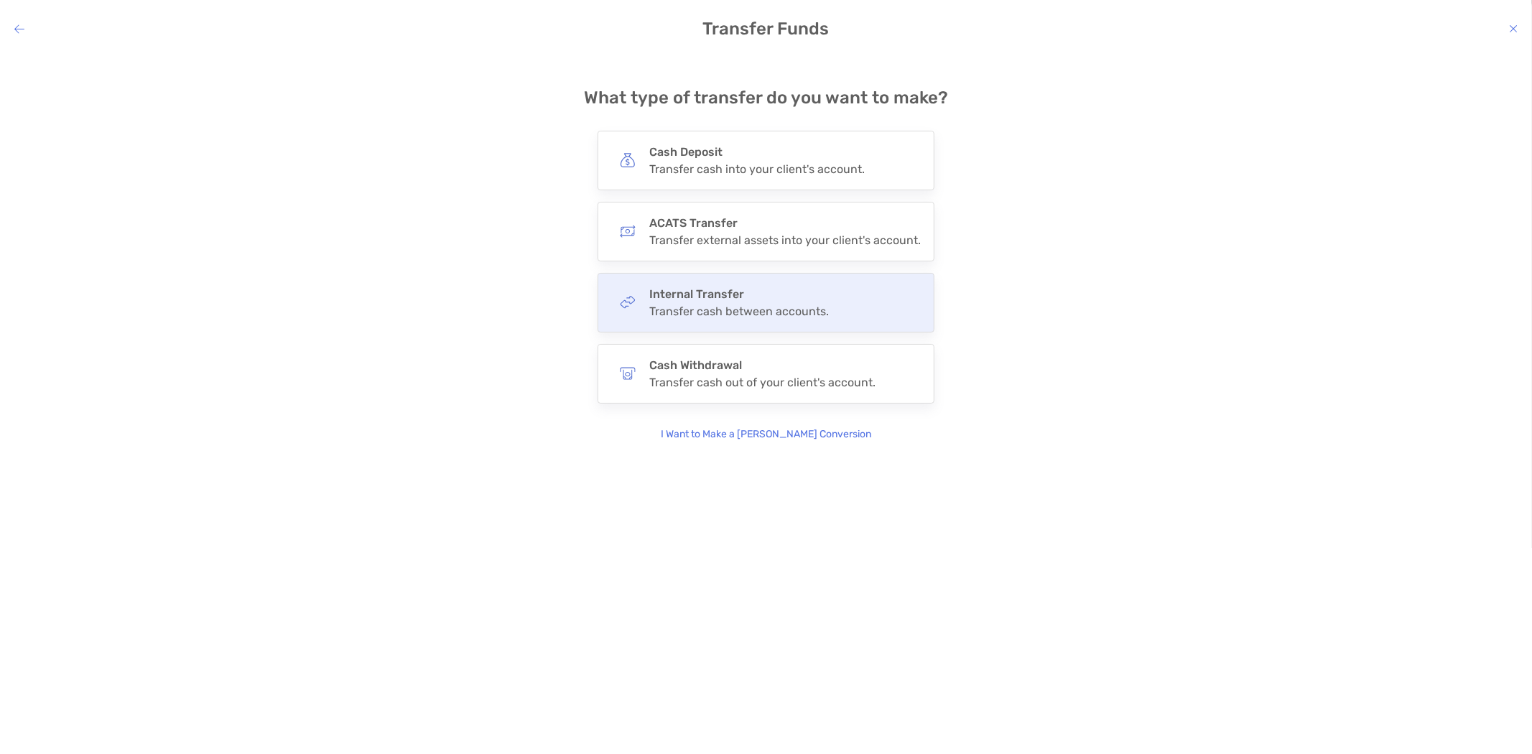
click at [736, 307] on div "Transfer cash between accounts." at bounding box center [739, 311] width 180 height 14
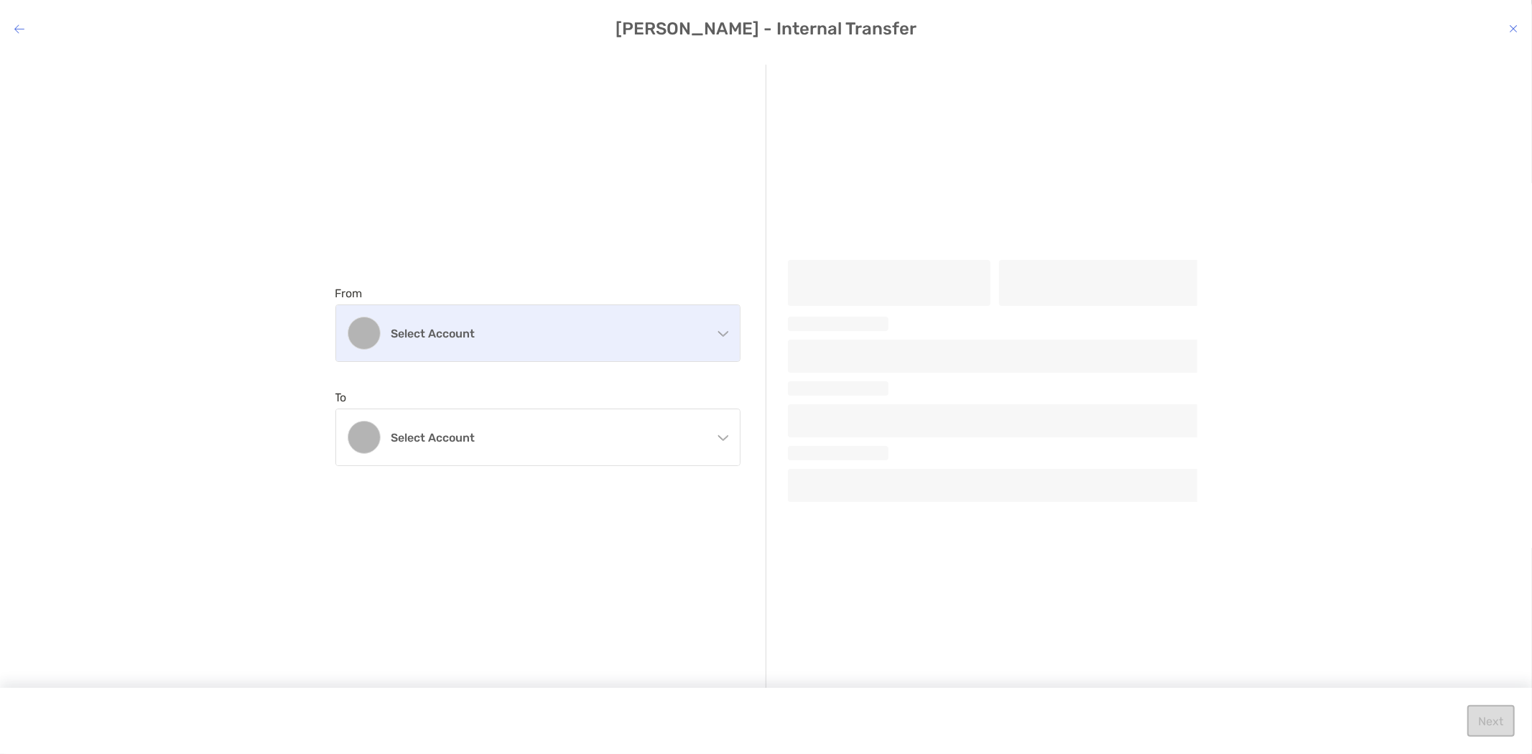
click at [473, 336] on h4 "Select account" at bounding box center [546, 334] width 310 height 14
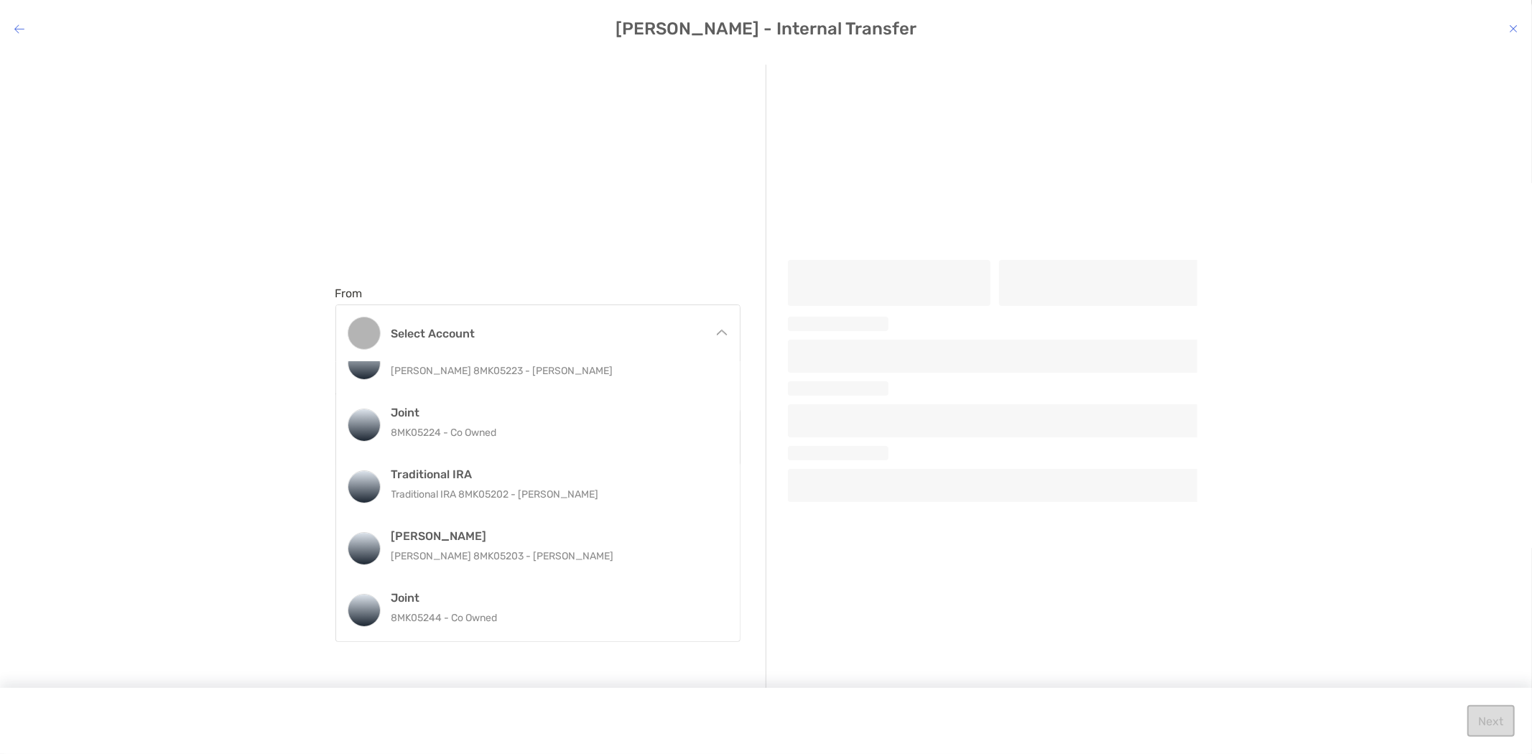
scroll to position [92, 0]
click at [524, 609] on p "8MK05244 - Co Owned" at bounding box center [553, 618] width 324 height 18
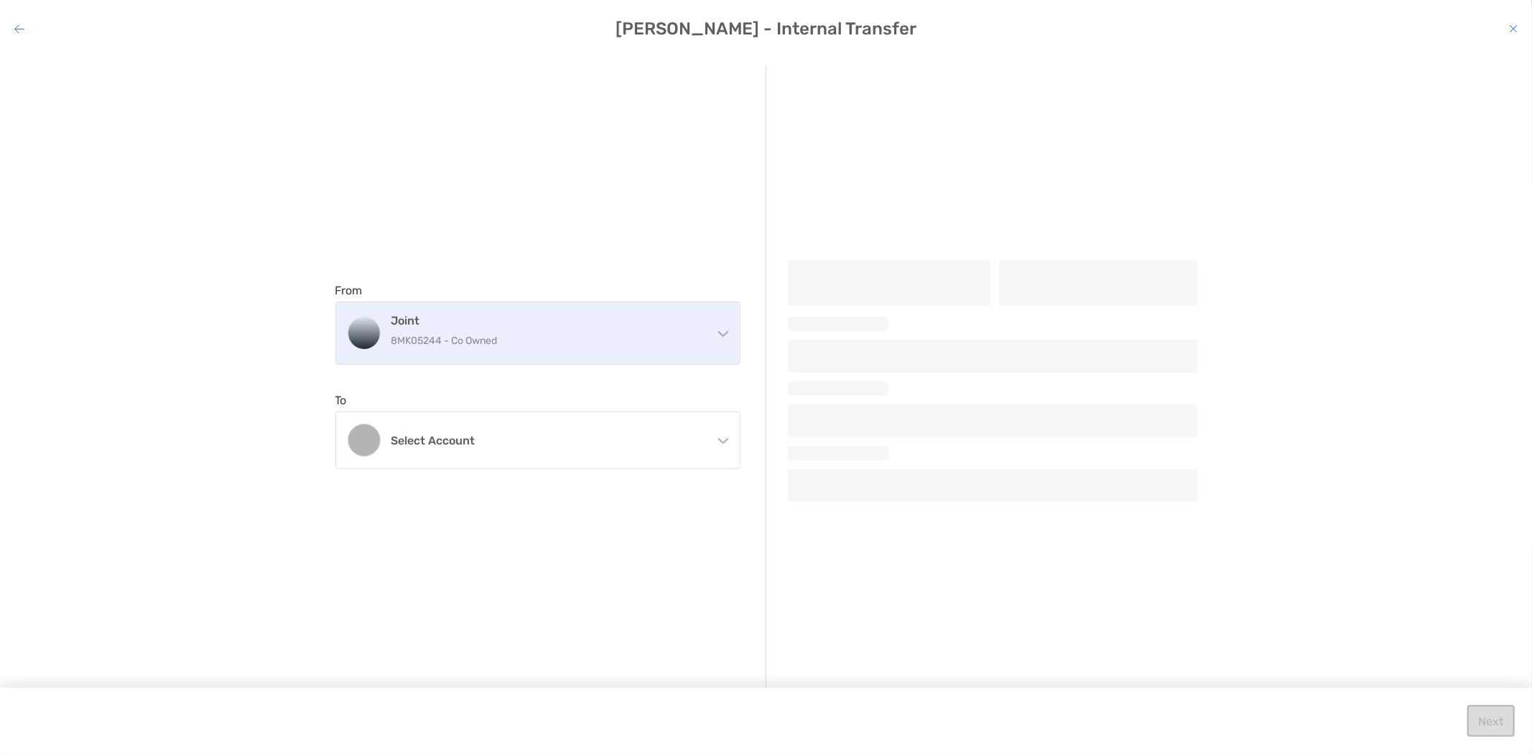
click at [530, 314] on h4 "Joint" at bounding box center [546, 321] width 310 height 14
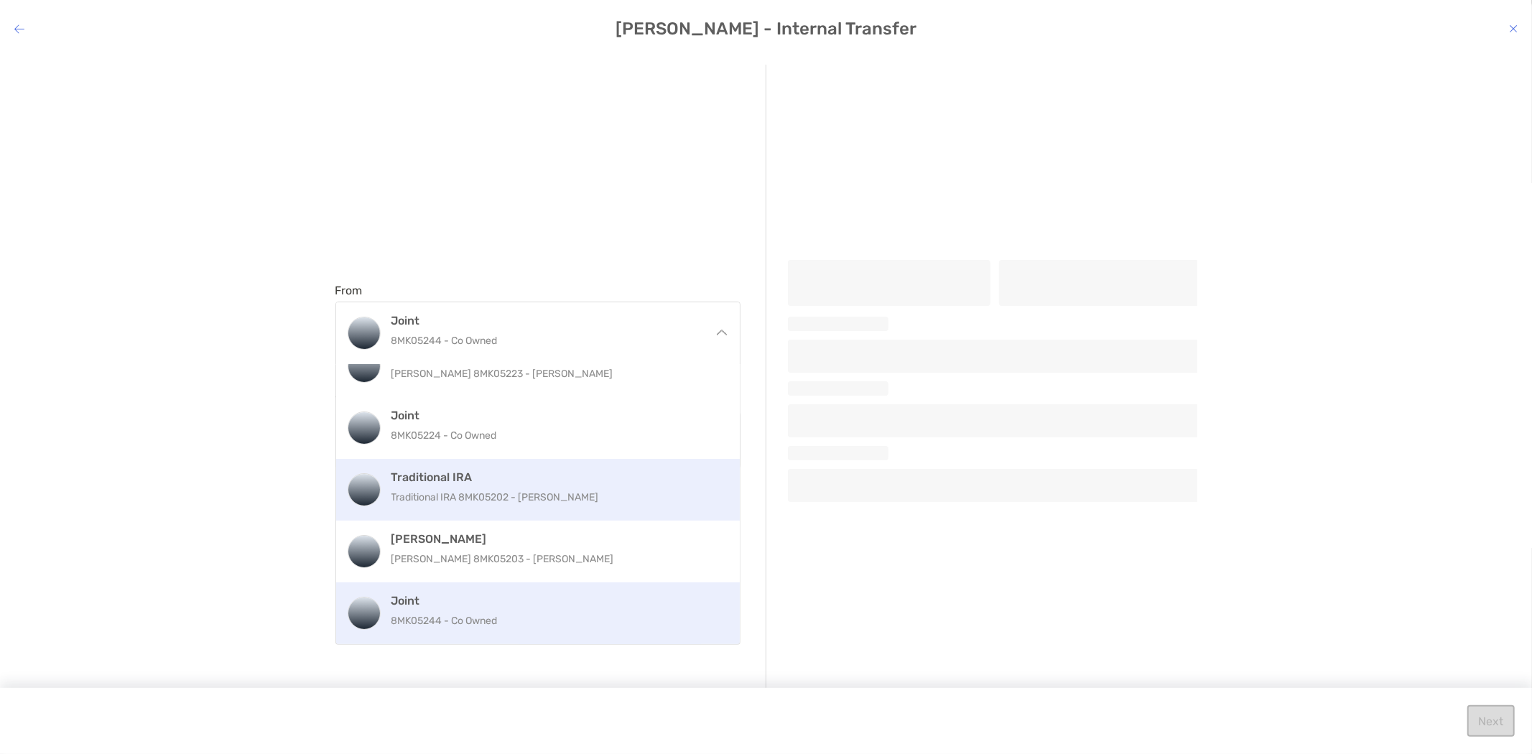
scroll to position [93, 0]
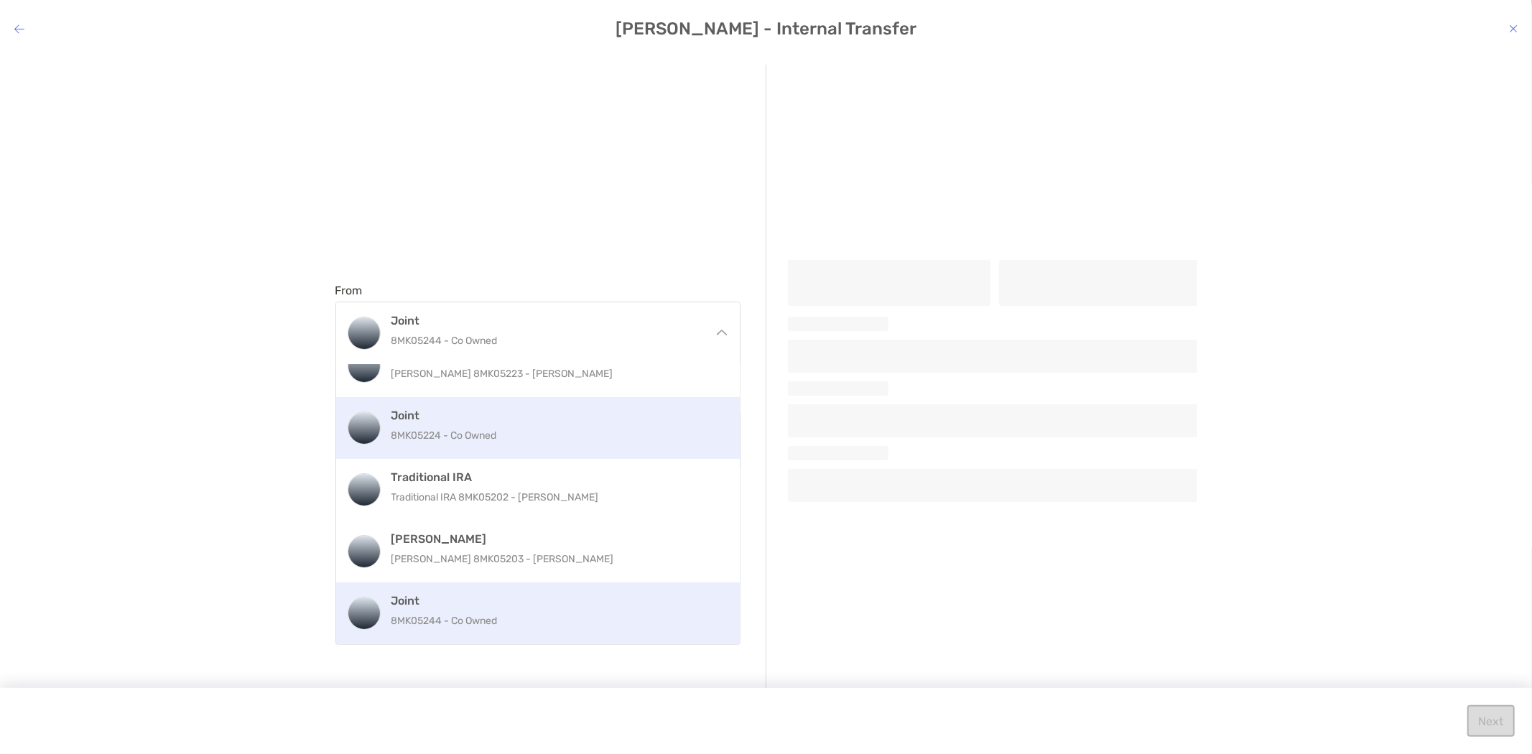
click at [482, 434] on p "8MK05224 - Co Owned" at bounding box center [553, 436] width 324 height 18
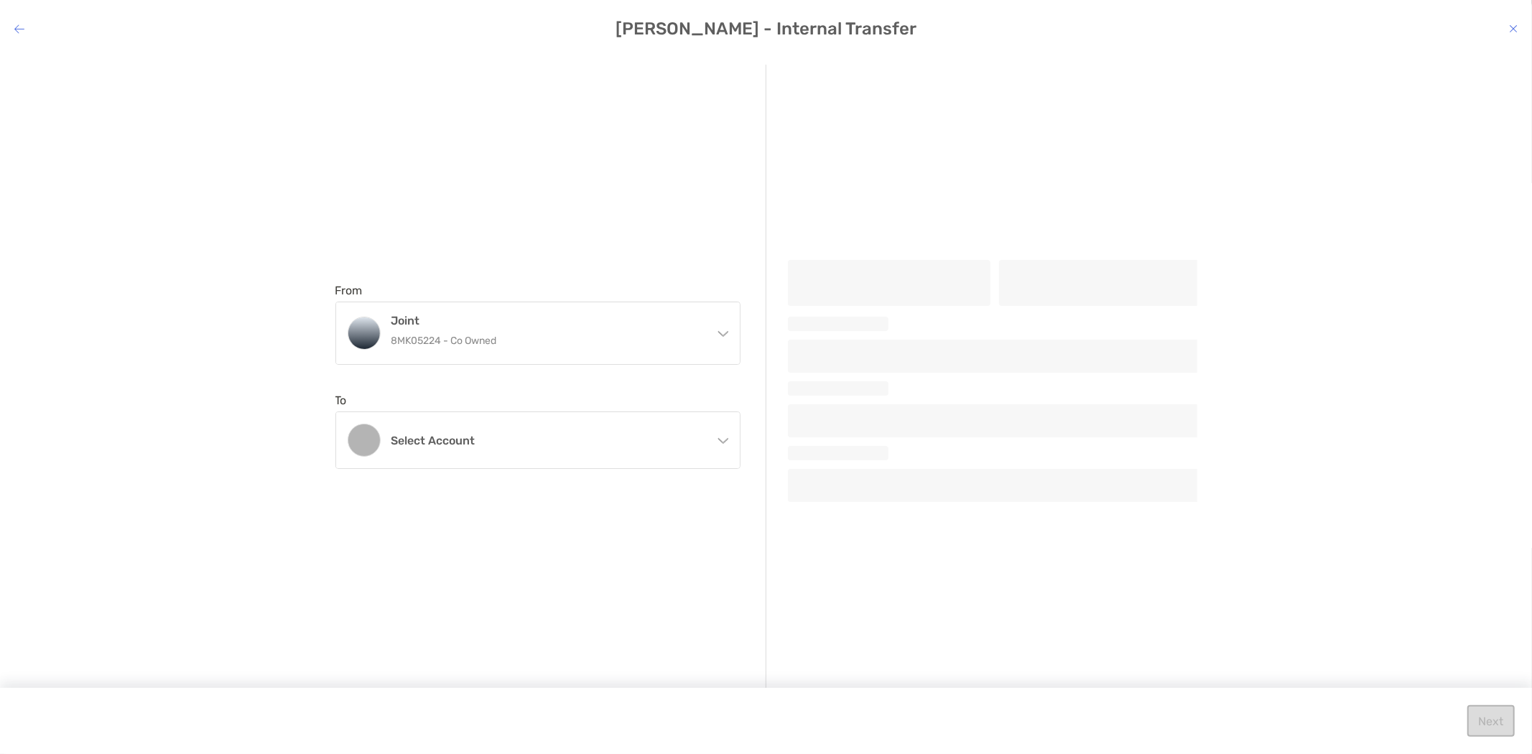
click at [1513, 26] on icon "modal" at bounding box center [1513, 28] width 9 height 11
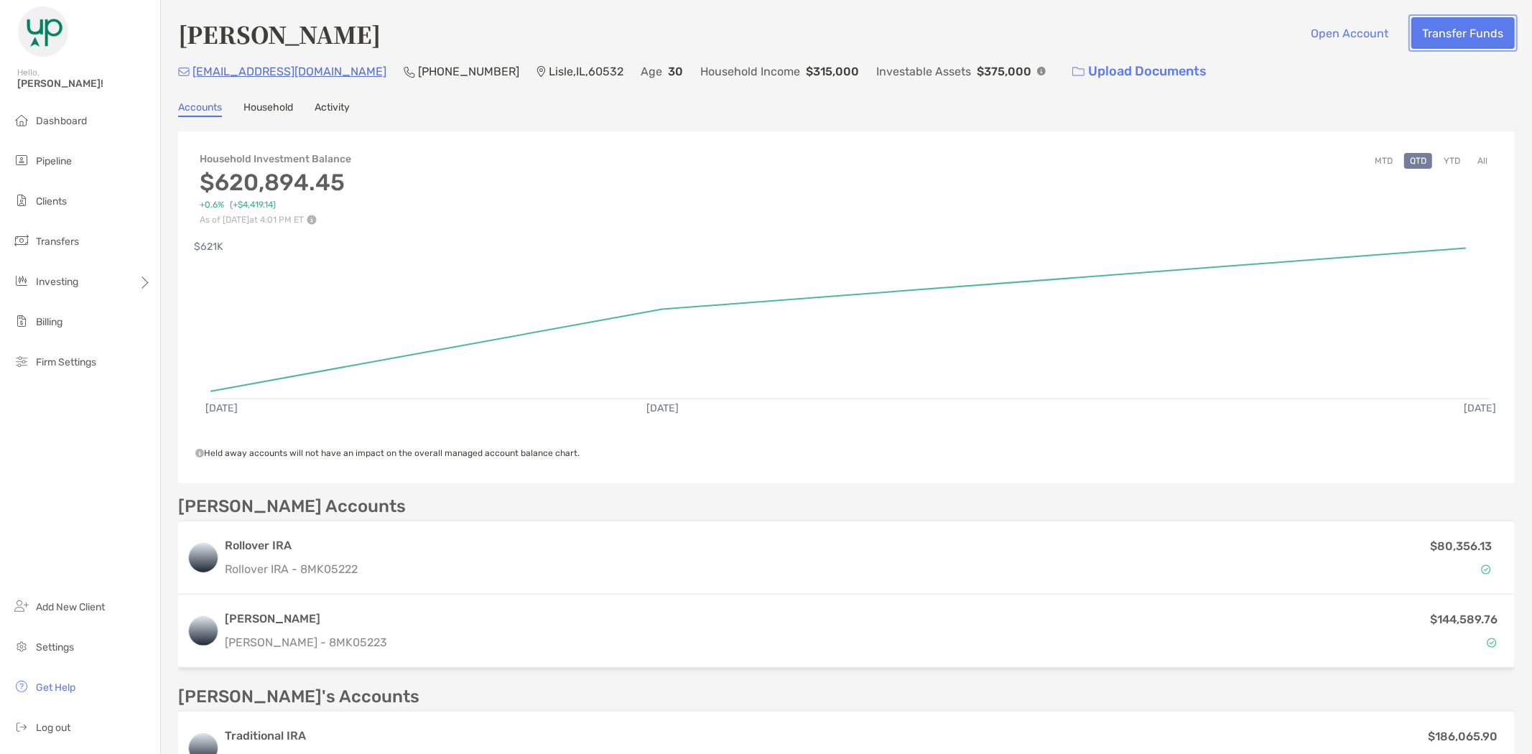
click at [1435, 30] on button "Transfer Funds" at bounding box center [1462, 33] width 103 height 32
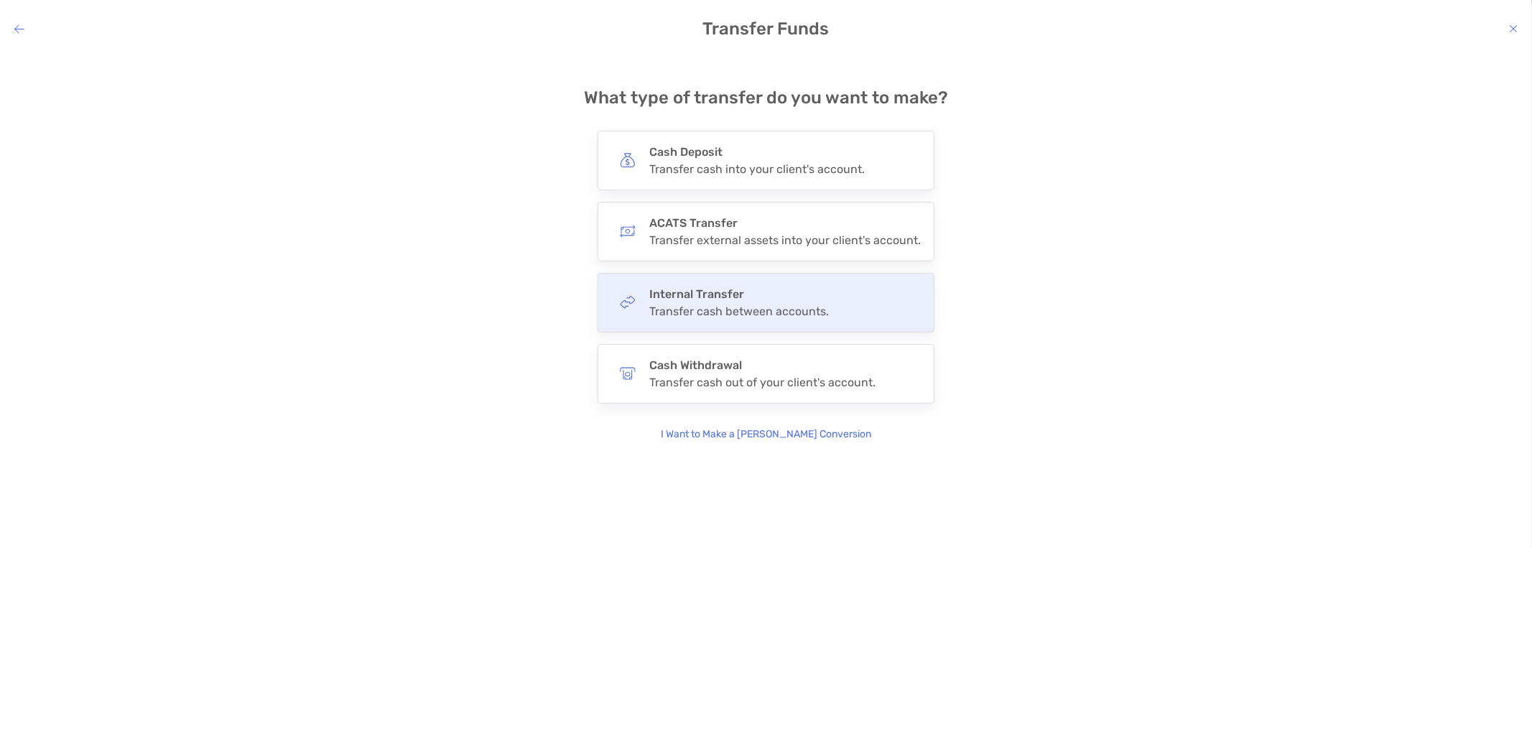
click at [736, 304] on div "Transfer cash between accounts." at bounding box center [739, 311] width 180 height 14
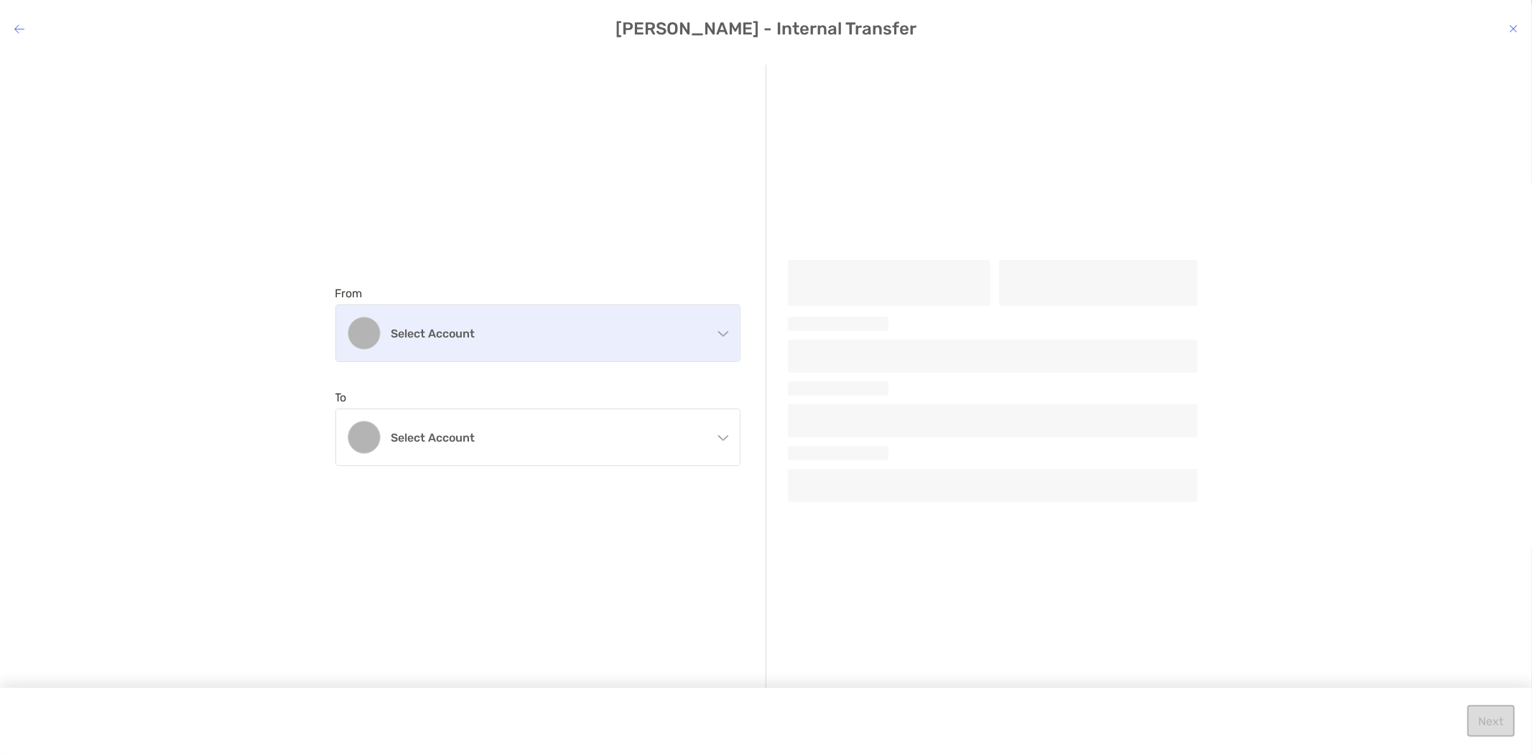
click at [475, 334] on h4 "Select account" at bounding box center [546, 334] width 310 height 14
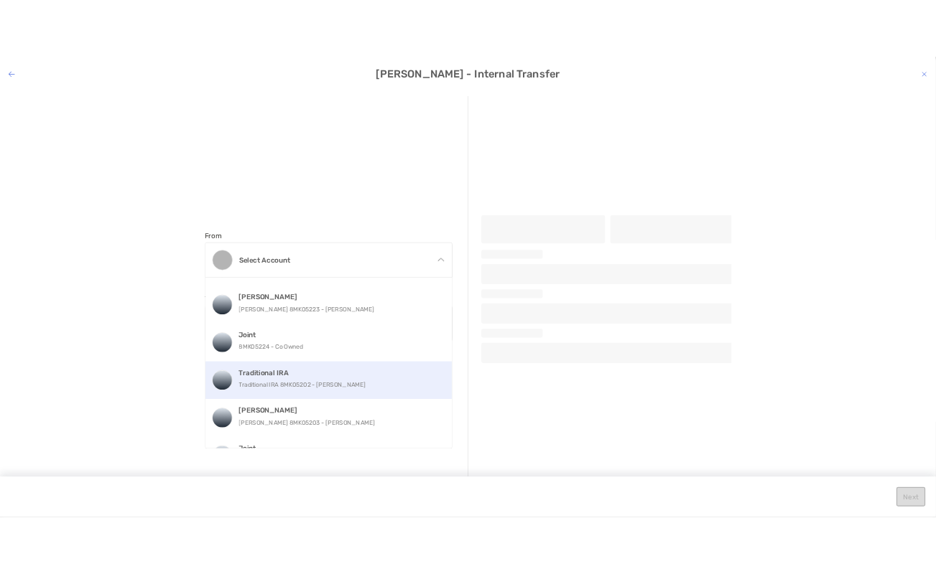
scroll to position [92, 0]
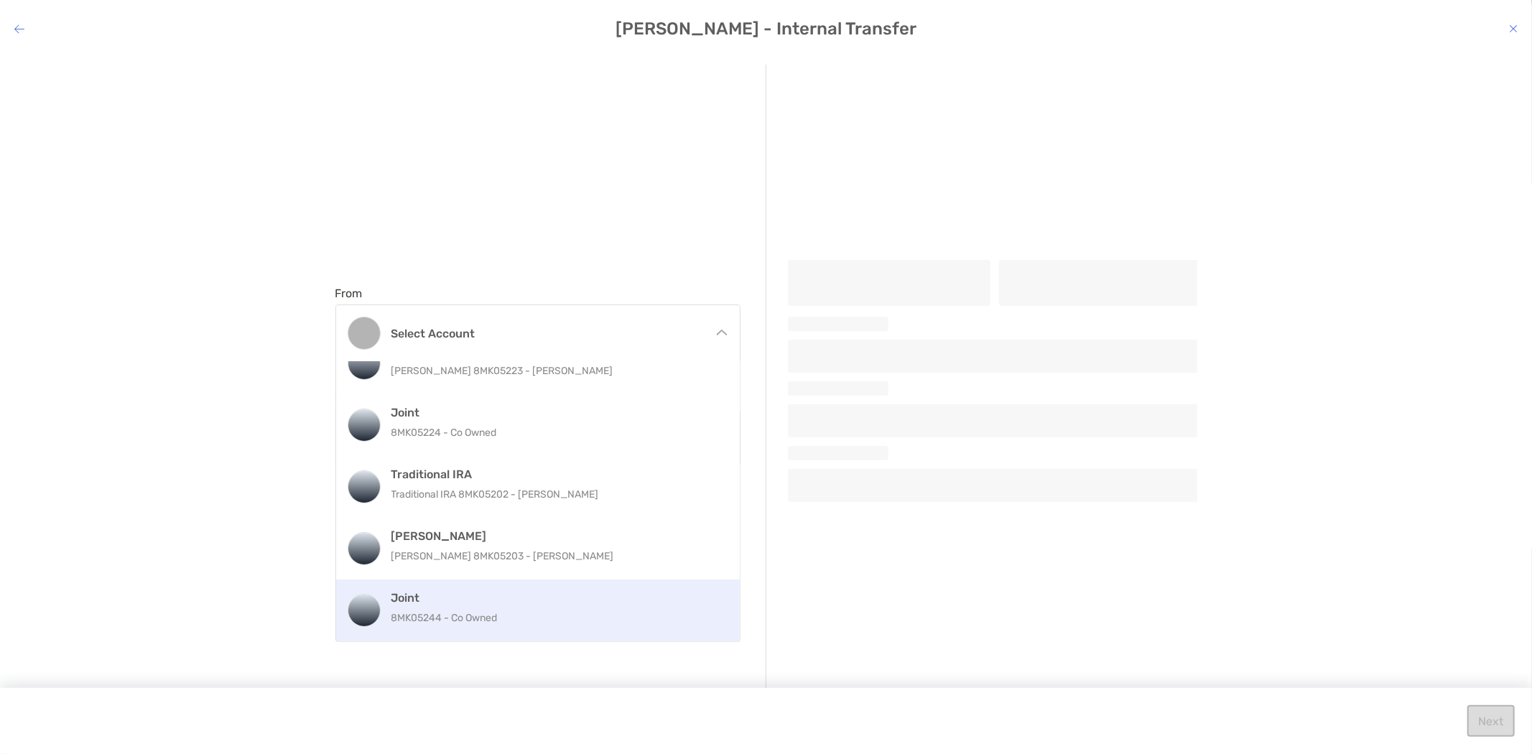
click at [479, 618] on p "8MK05244 - Co Owned" at bounding box center [553, 618] width 324 height 18
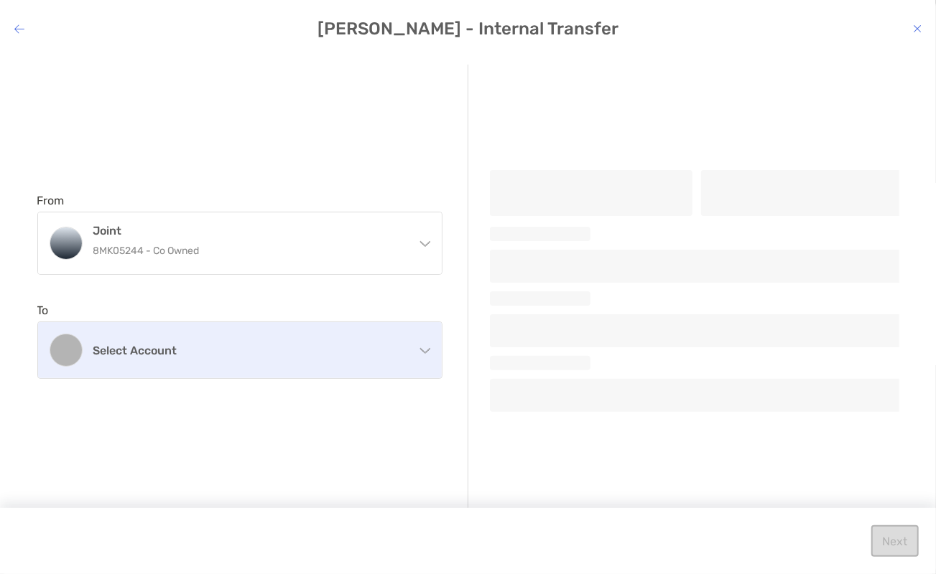
click at [197, 356] on h4 "Select account" at bounding box center [248, 351] width 310 height 14
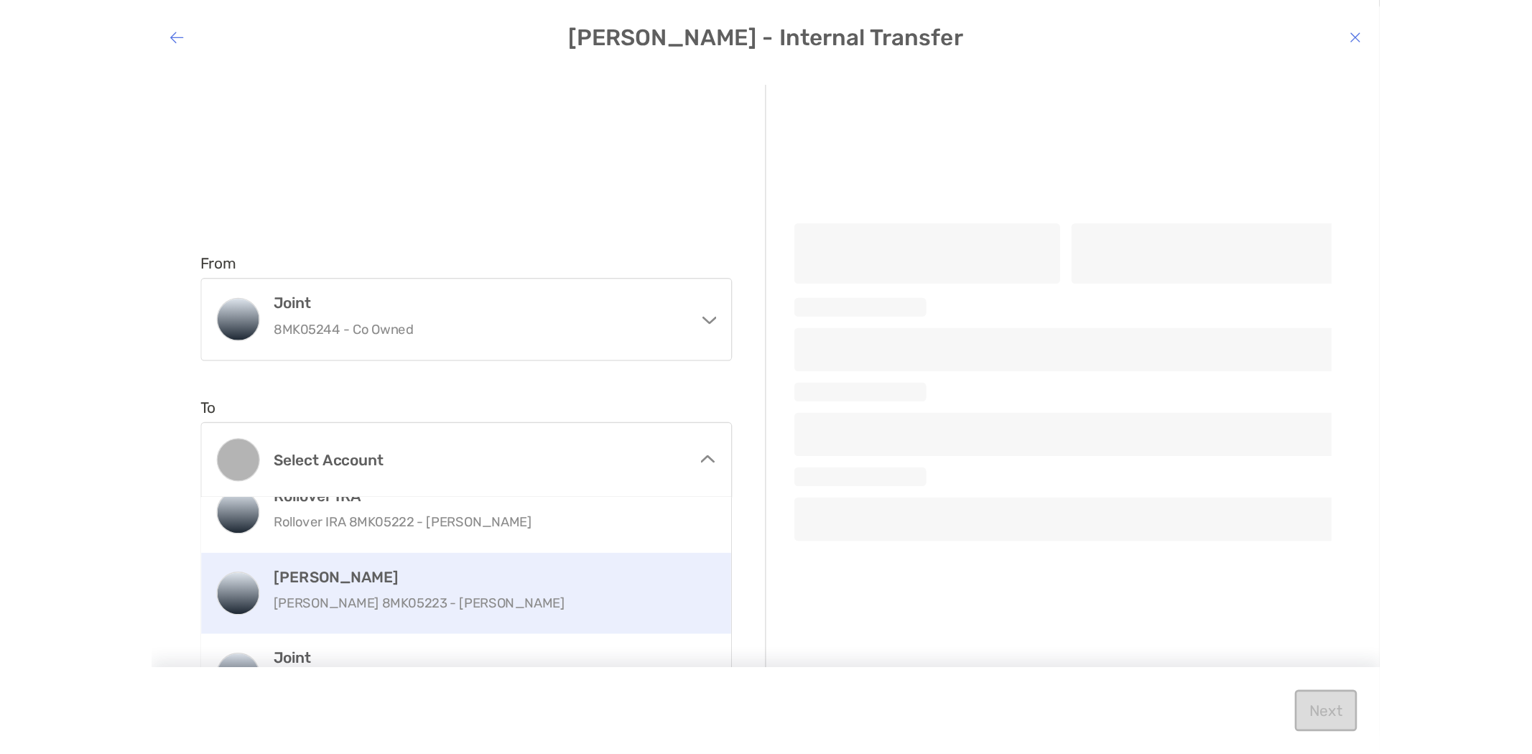
scroll to position [30, 0]
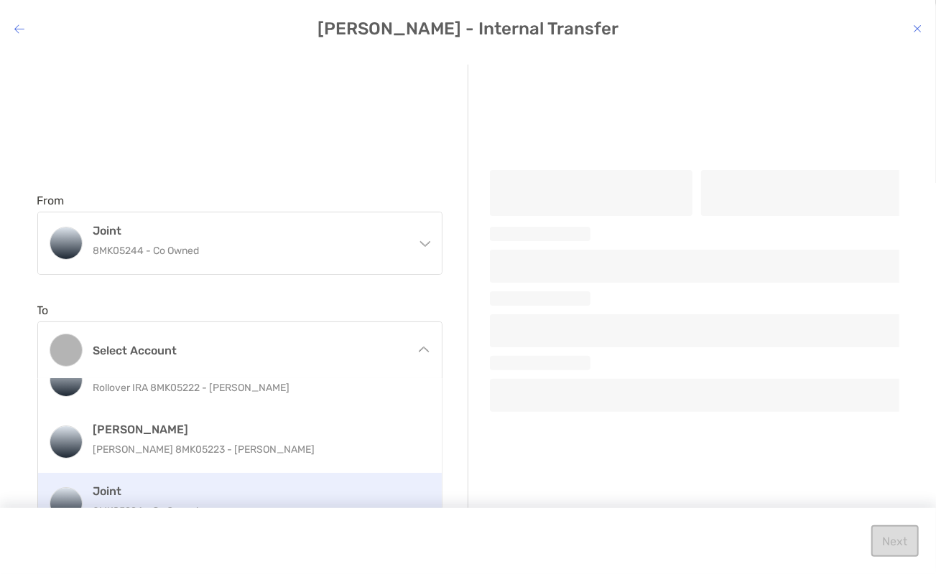
click at [171, 493] on h4 "Joint" at bounding box center [255, 492] width 324 height 14
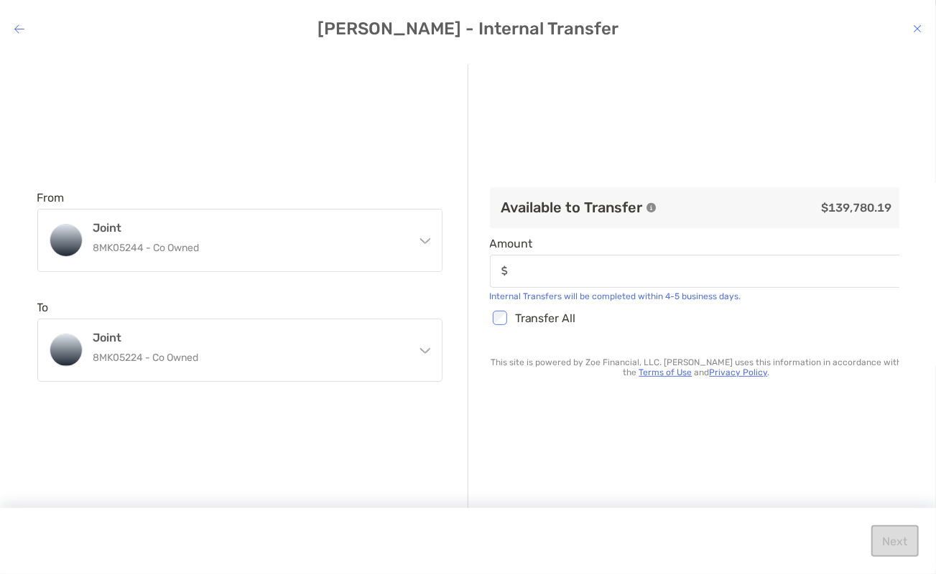
type input "**********"
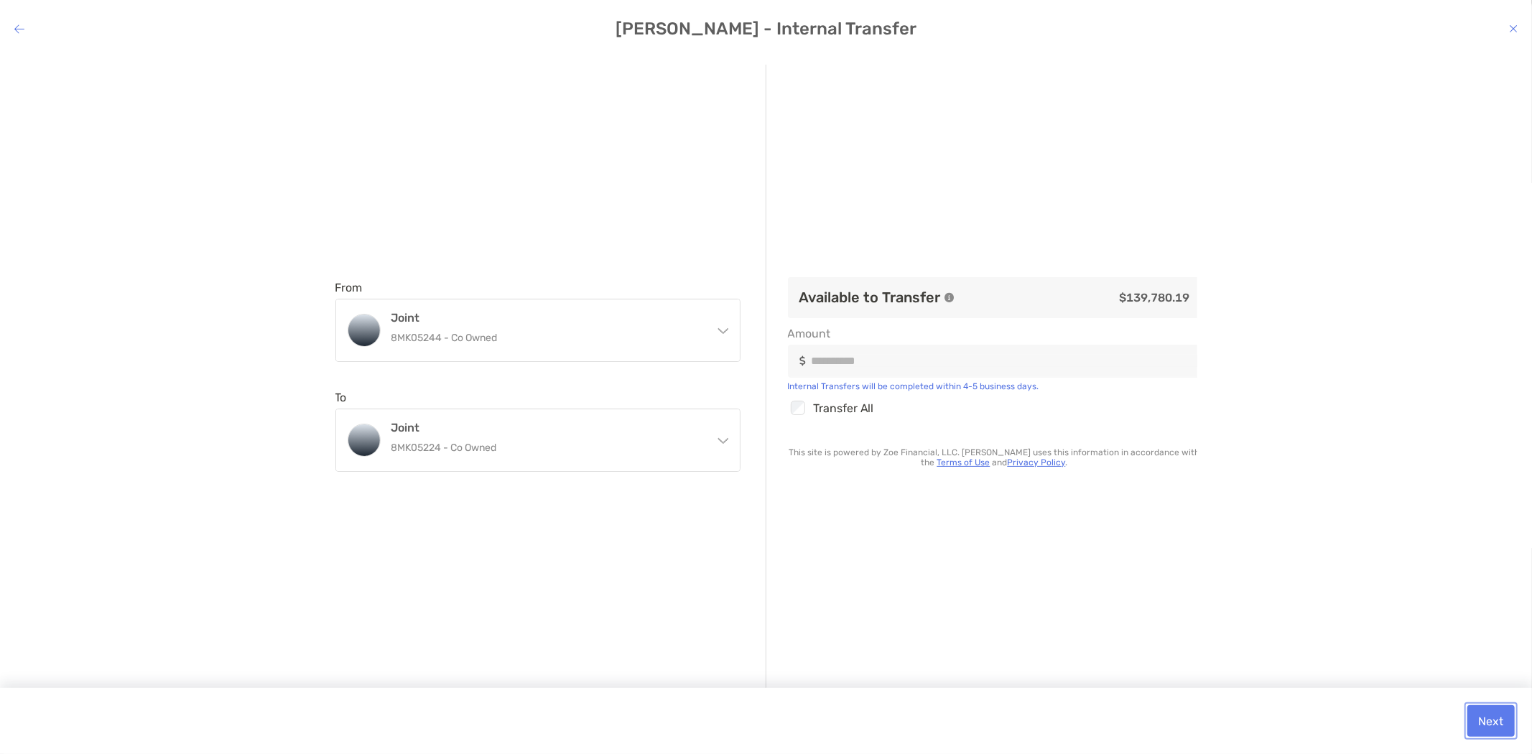
click at [1494, 715] on button "Next" at bounding box center [1490, 721] width 47 height 32
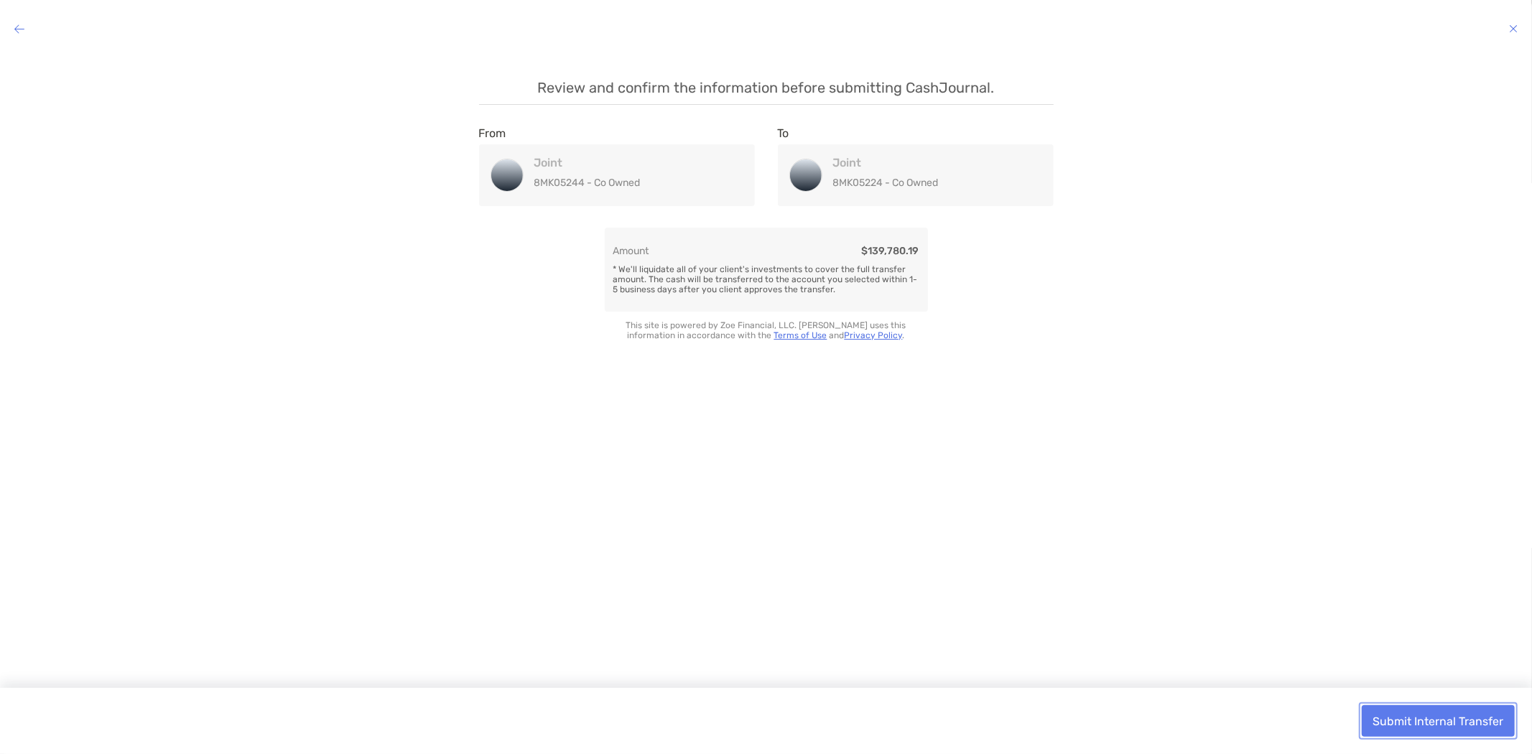
click at [1443, 716] on button "Submit Internal Transfer" at bounding box center [1438, 721] width 153 height 32
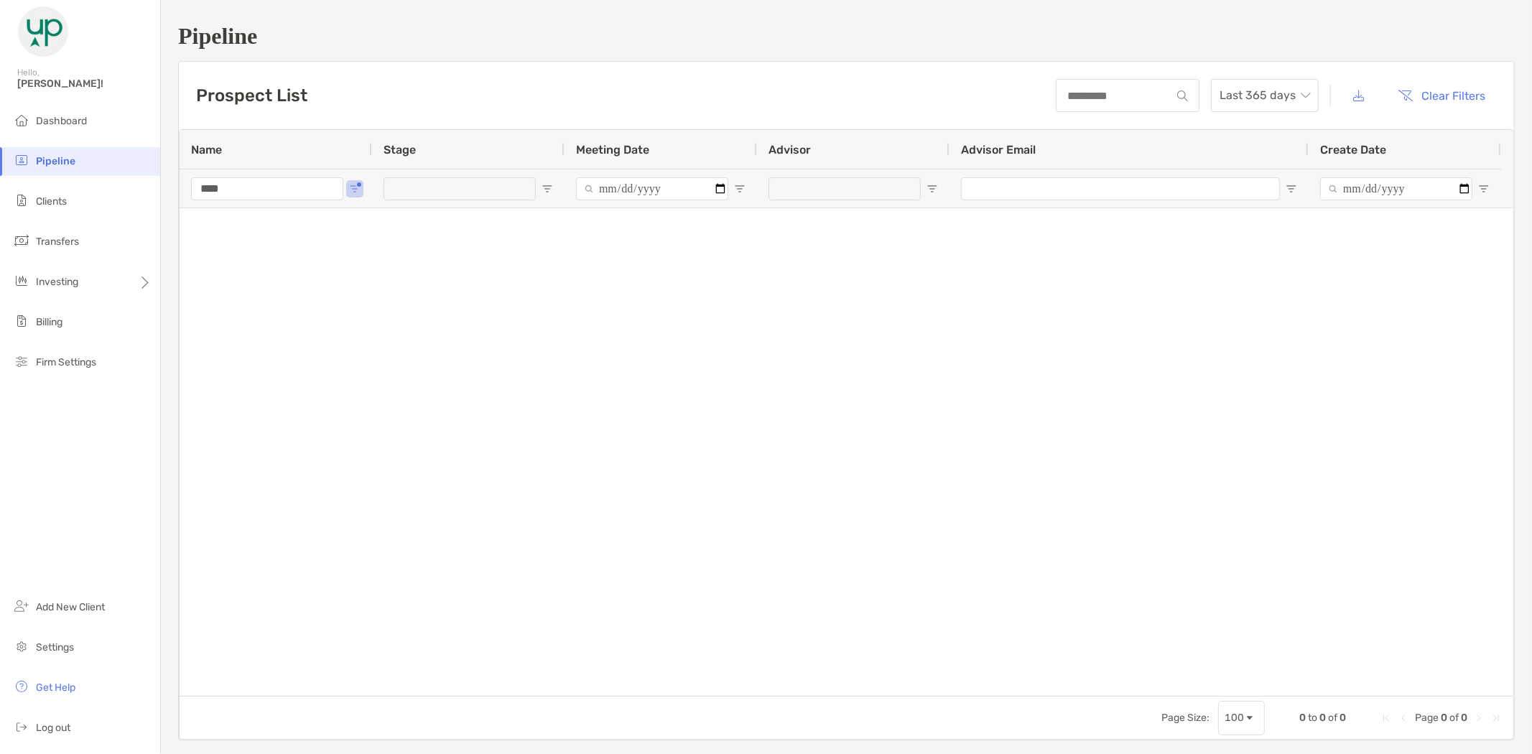
drag, startPoint x: 192, startPoint y: 191, endPoint x: 175, endPoint y: 187, distance: 16.9
click at [175, 187] on div "Pipeline Prospect List Last 365 days Clear Filters 0 to 0 of 0. Page 0 of 0 Nam…" at bounding box center [846, 381] width 1371 height 763
type input "******"
click at [72, 190] on li "Clients" at bounding box center [80, 201] width 160 height 29
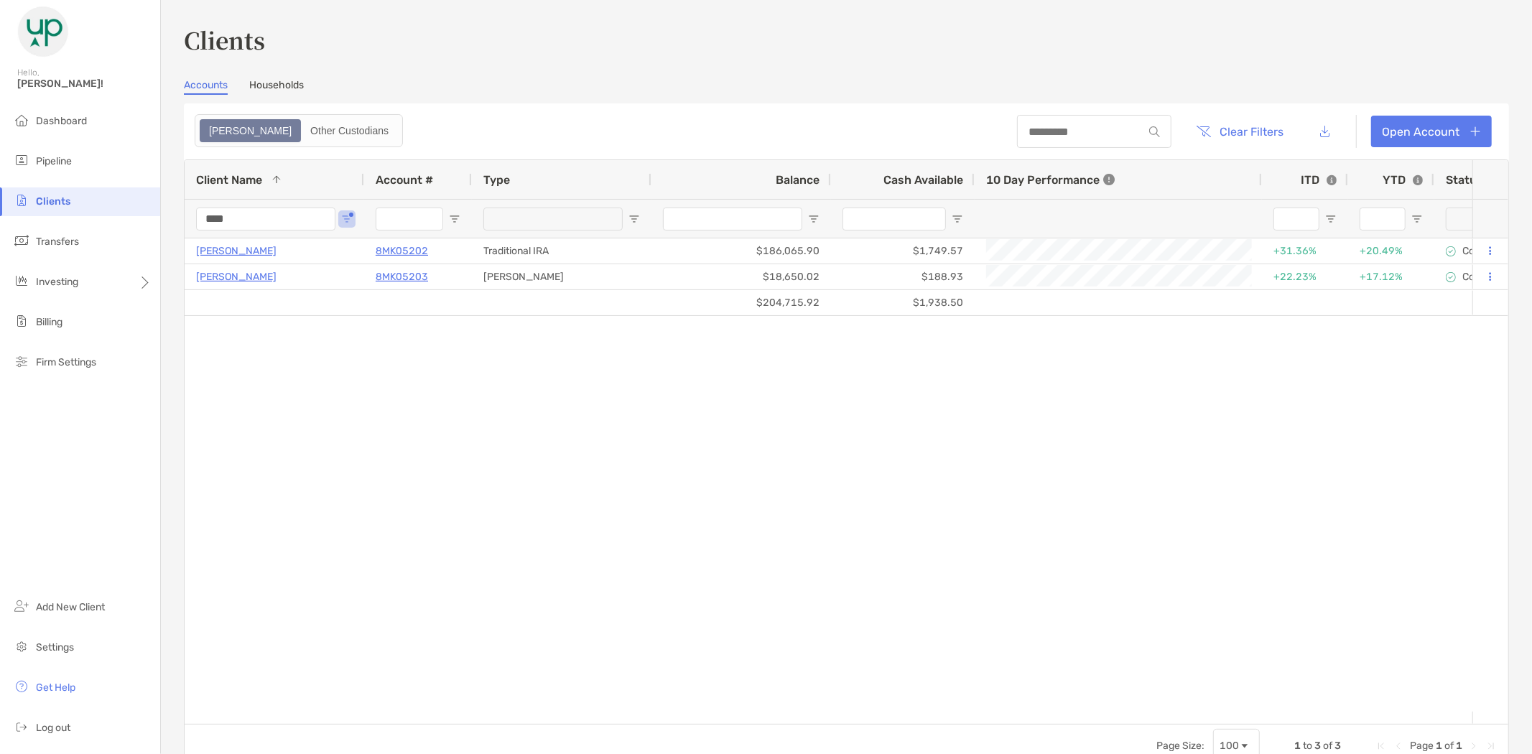
drag, startPoint x: 236, startPoint y: 212, endPoint x: 200, endPoint y: 207, distance: 36.3
click at [200, 208] on input "****" at bounding box center [265, 219] width 139 height 23
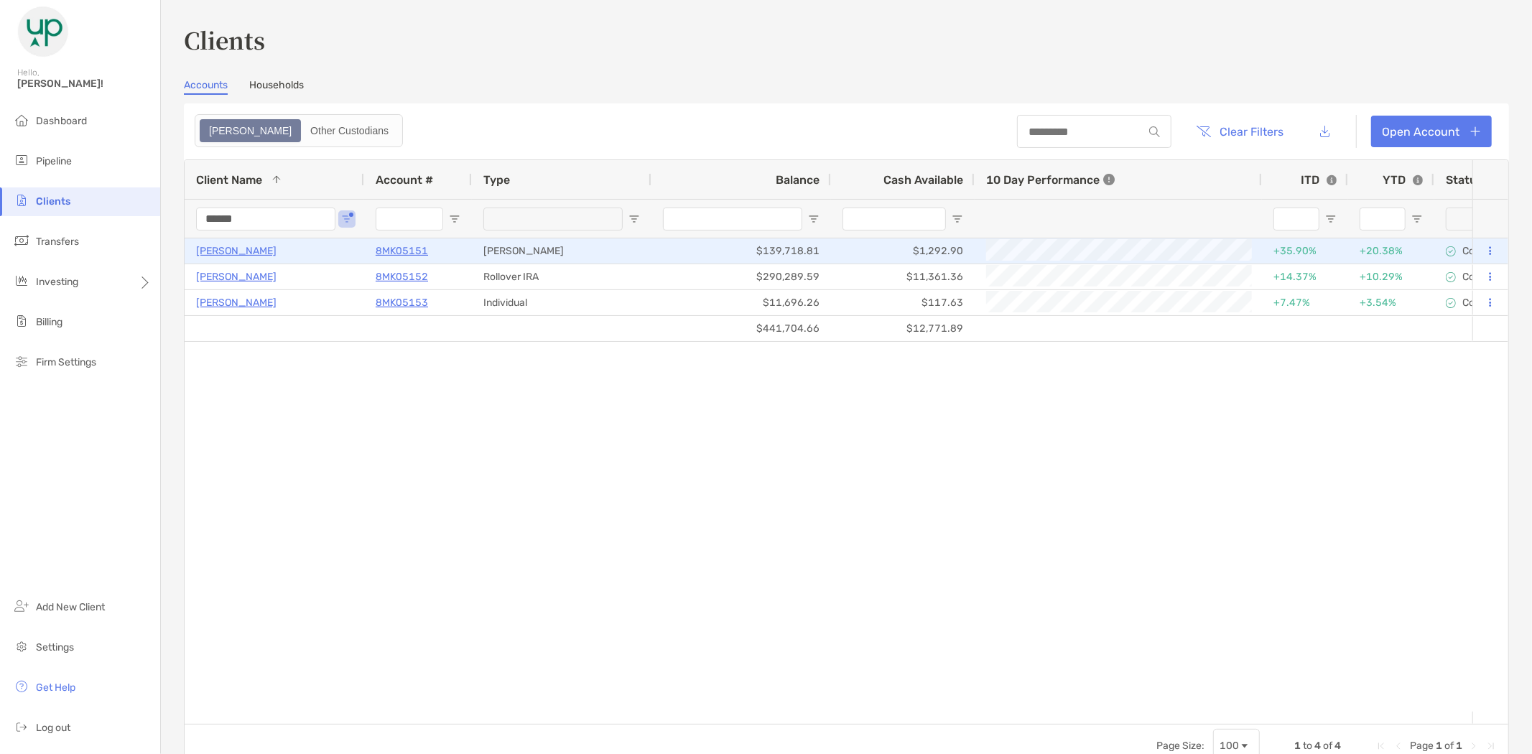
type input "******"
click at [224, 252] on p "[PERSON_NAME]" at bounding box center [236, 251] width 80 height 18
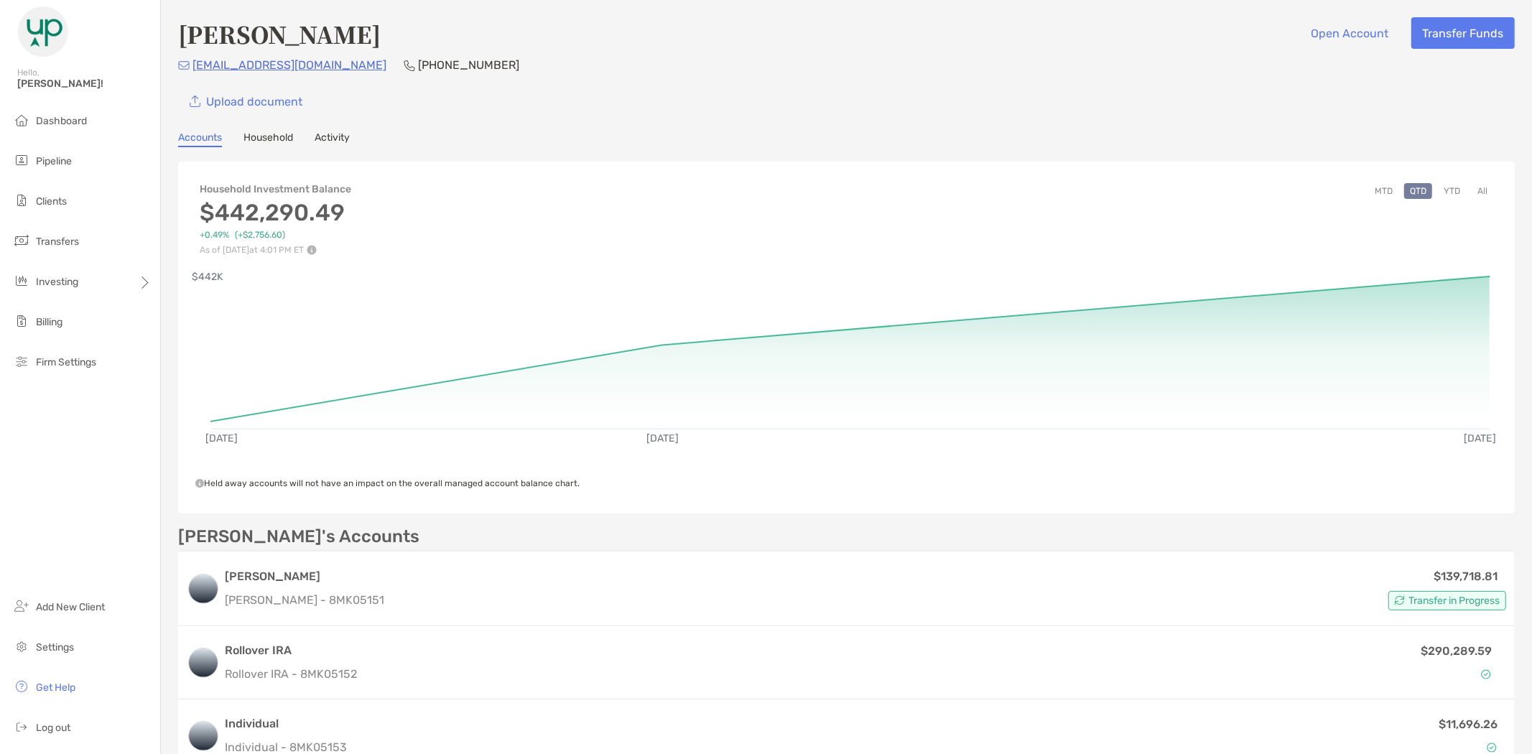
click at [1474, 187] on button "All" at bounding box center [1482, 191] width 22 height 16
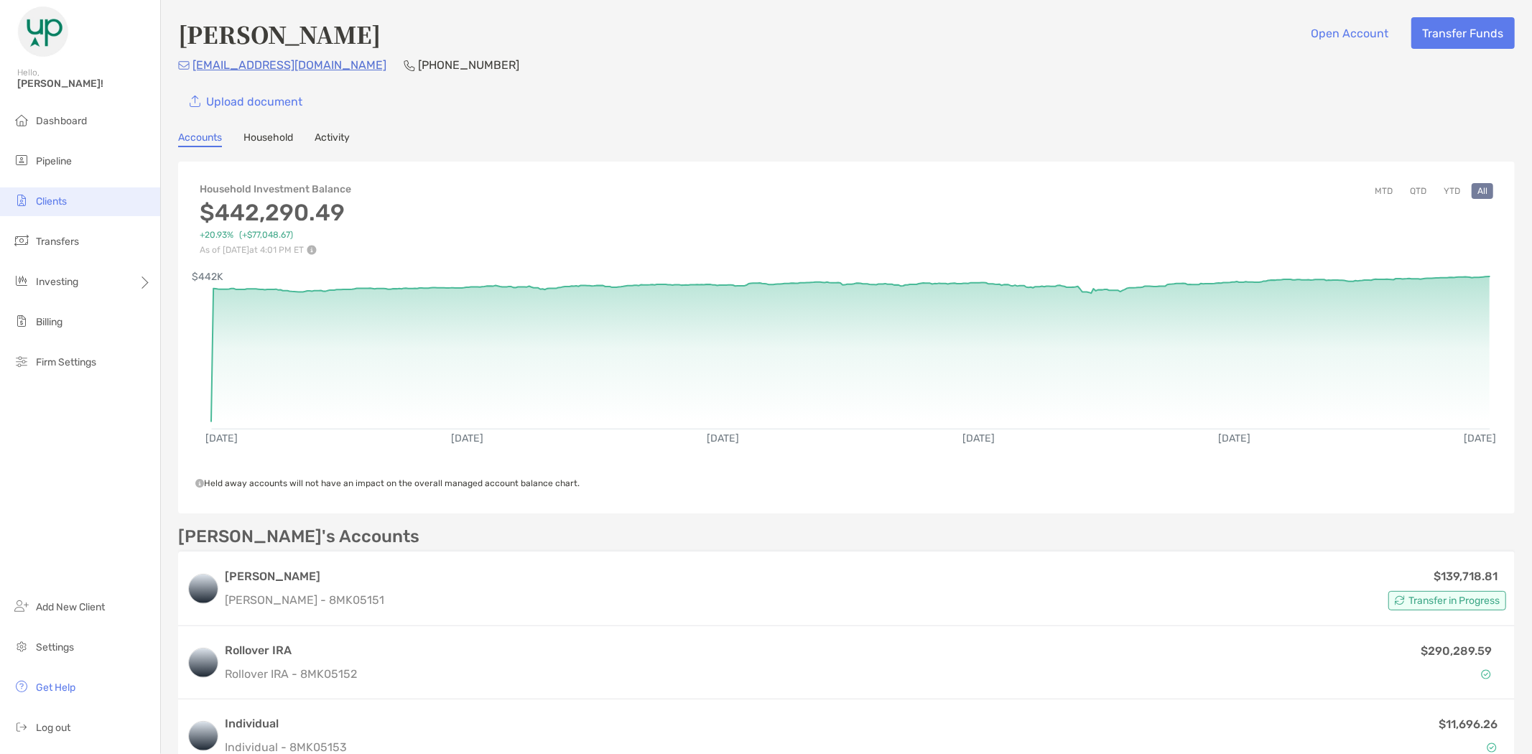
click at [46, 202] on span "Clients" at bounding box center [51, 201] width 31 height 12
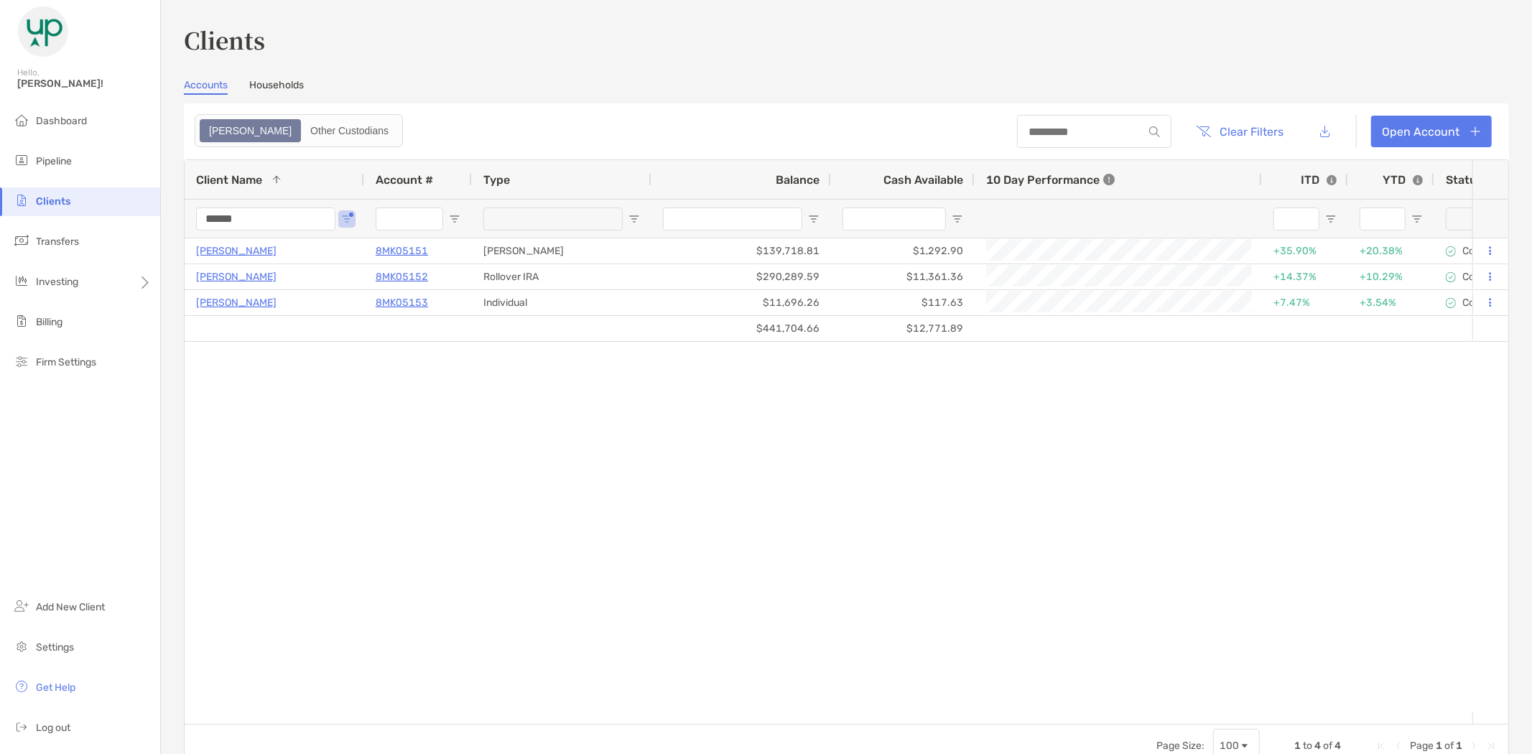
drag, startPoint x: 248, startPoint y: 218, endPoint x: 174, endPoint y: 220, distance: 74.0
click at [175, 224] on div "Clients Accounts Households Zoe Other Custodians Clear Filters Open Account 1 t…" at bounding box center [846, 377] width 1371 height 754
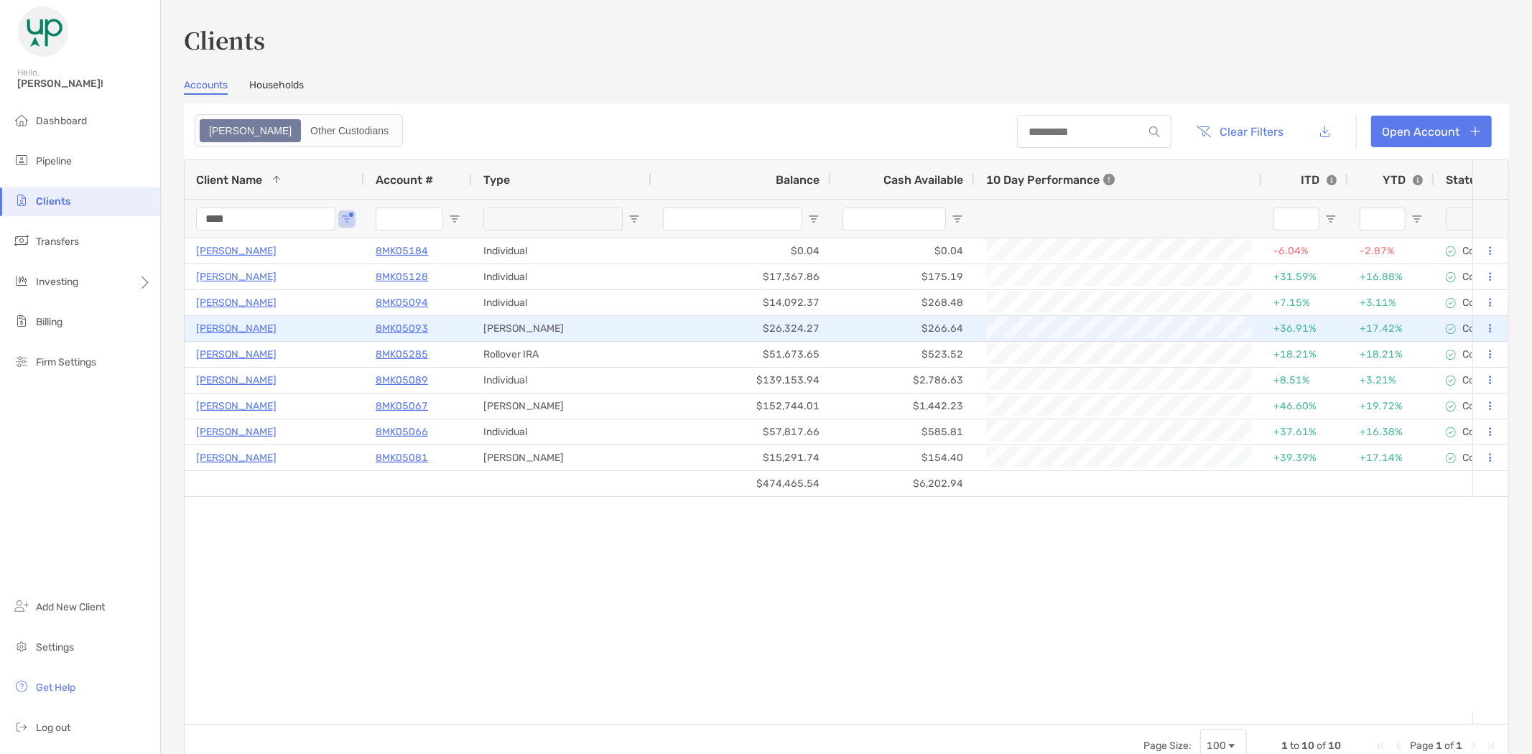
type input "****"
click at [217, 326] on p "Hunter Clay" at bounding box center [236, 329] width 80 height 18
